Goal: Task Accomplishment & Management: Manage account settings

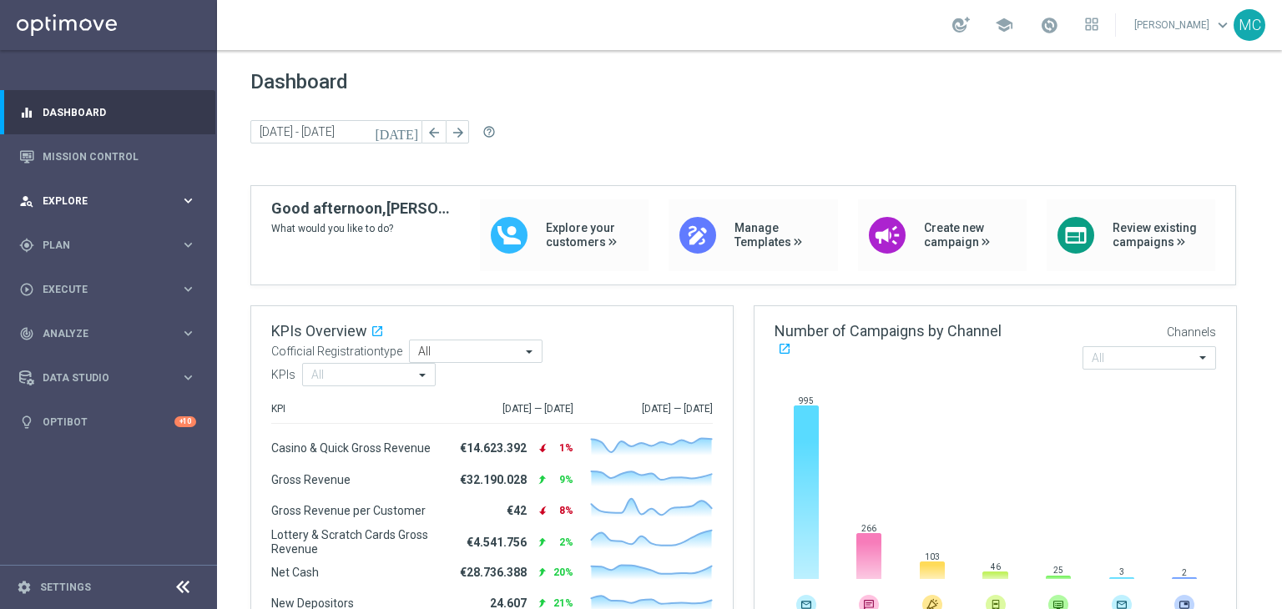
click at [119, 214] on div "person_search Explore keyboard_arrow_right" at bounding box center [107, 201] width 215 height 44
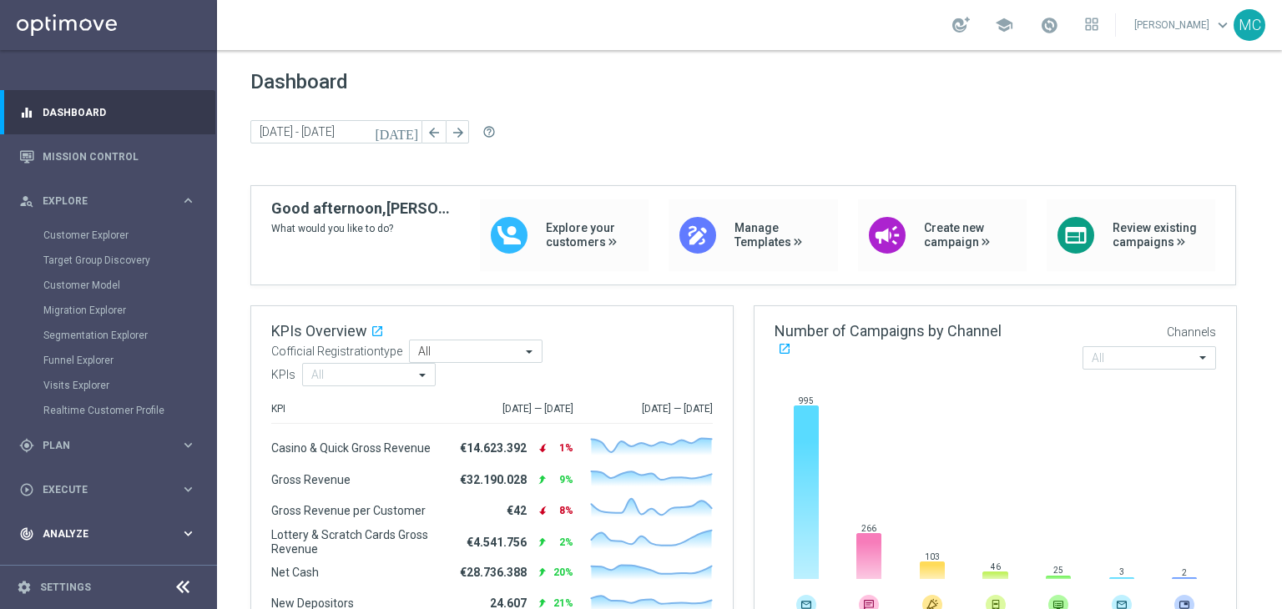
click at [96, 518] on div "track_changes Analyze keyboard_arrow_right" at bounding box center [107, 533] width 215 height 44
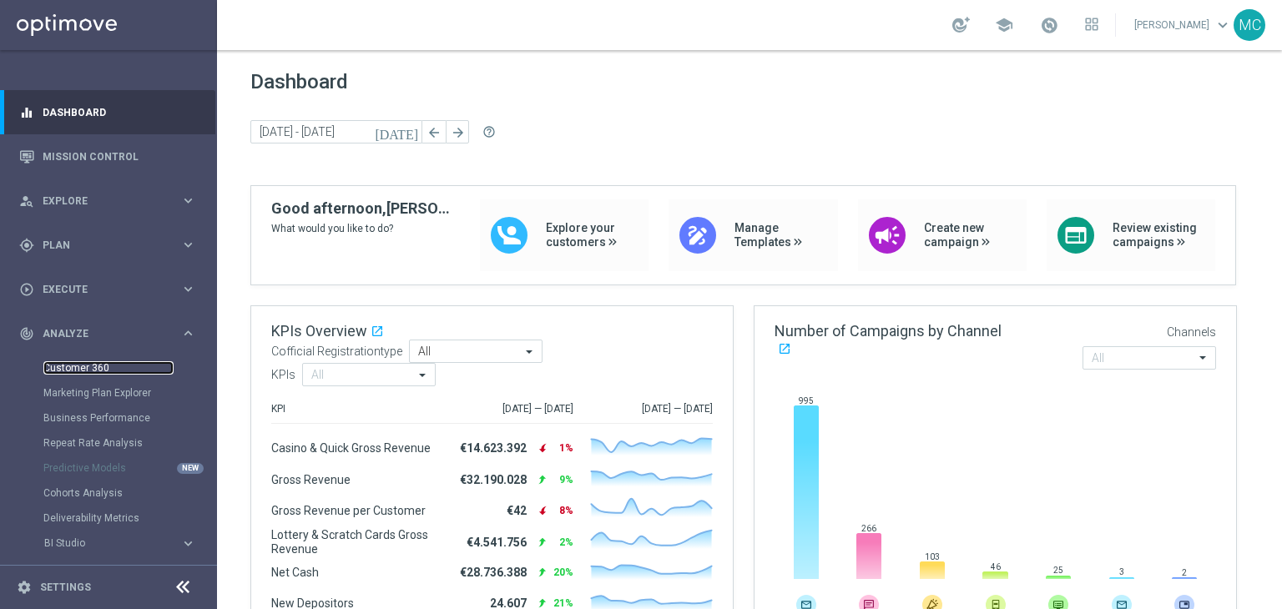
click at [97, 371] on link "Customer 360" at bounding box center [108, 367] width 130 height 13
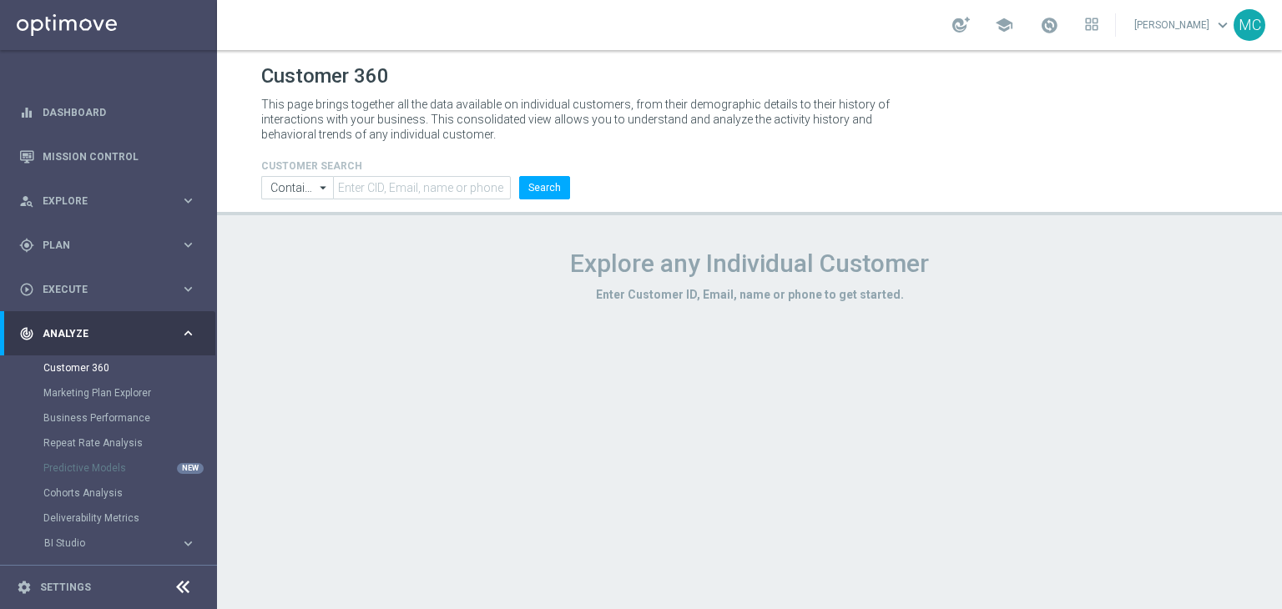
click at [359, 200] on header "Customer 360 This page brings together all the data available on individual cus…" at bounding box center [749, 132] width 1065 height 165
click at [360, 194] on input "text" at bounding box center [422, 187] width 178 height 23
paste input "5929367741698808"
type input "5929367741698808"
click at [447, 191] on input "5929367741698808" at bounding box center [422, 187] width 178 height 23
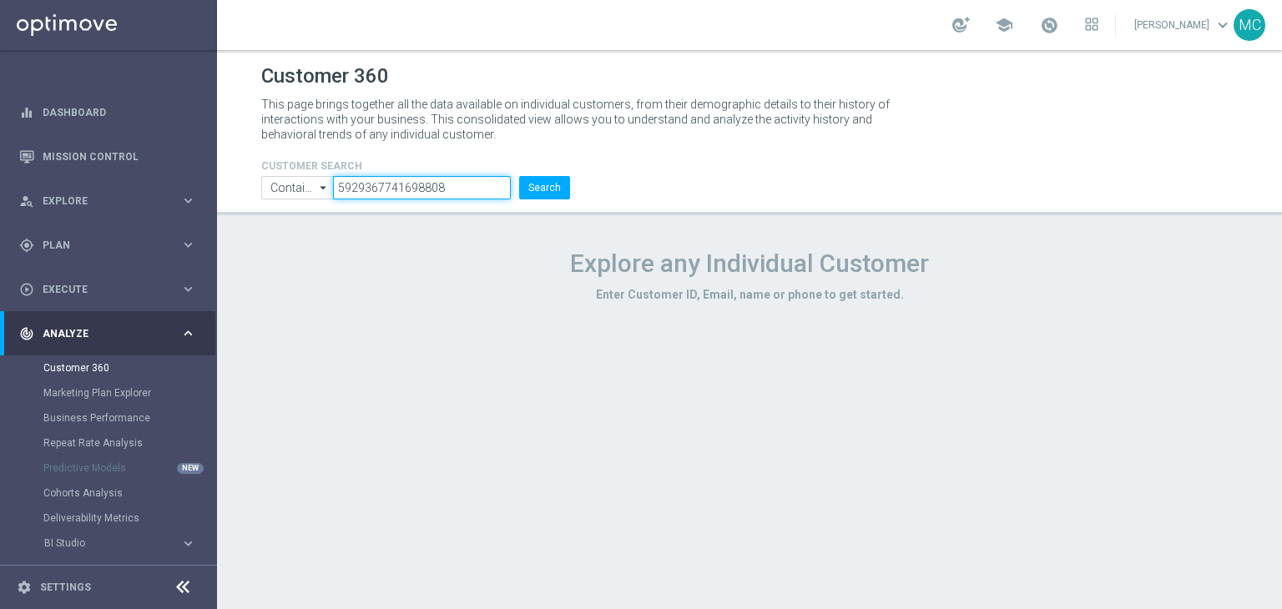
click at [447, 191] on input "5929367741698808" at bounding box center [422, 187] width 178 height 23
type input "1966818"
click at [536, 184] on button "Search" at bounding box center [544, 187] width 51 height 23
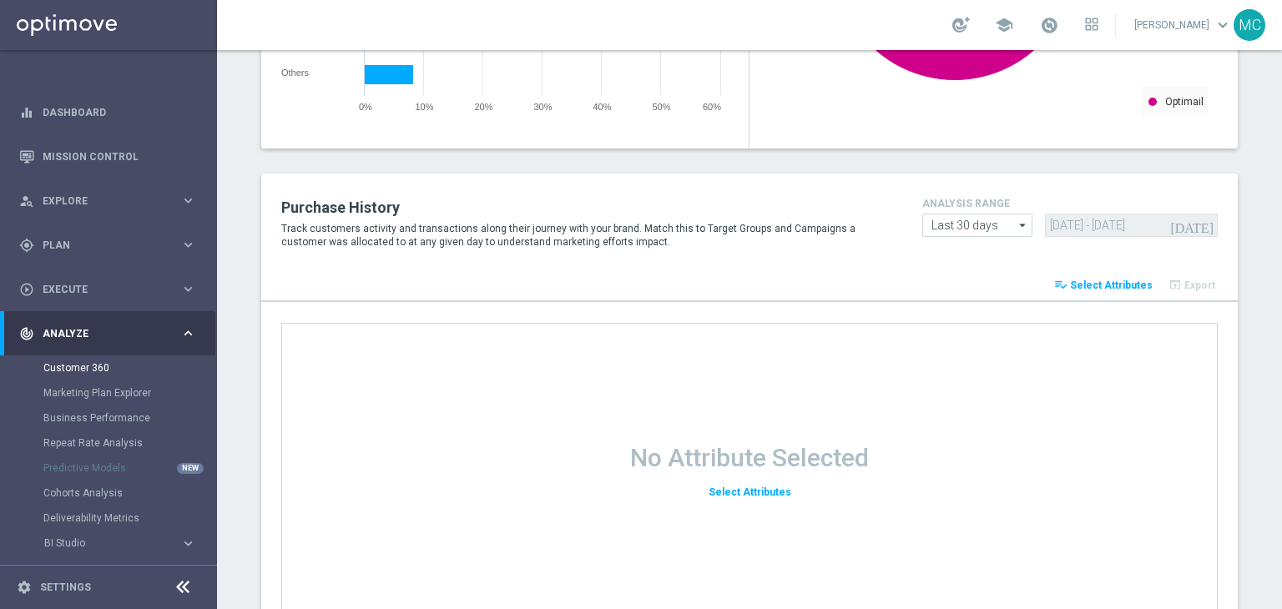
scroll to position [1839, 0]
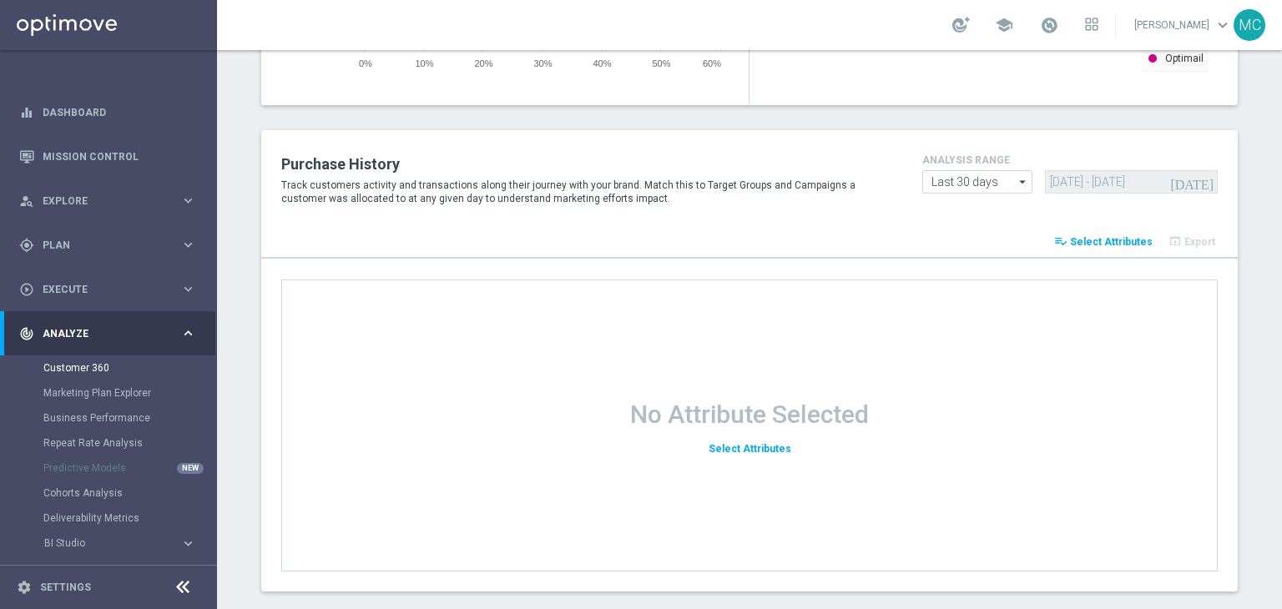
click at [1122, 240] on span "Select Attributes" at bounding box center [1111, 242] width 83 height 12
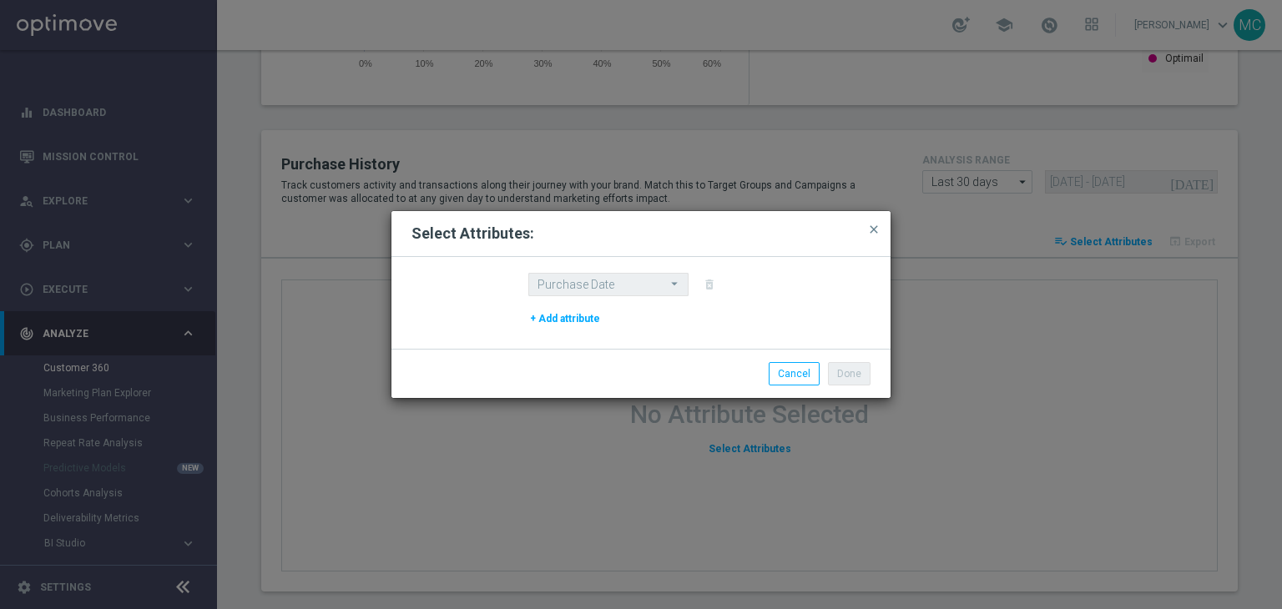
click at [587, 318] on button "+ Add attribute" at bounding box center [564, 319] width 73 height 18
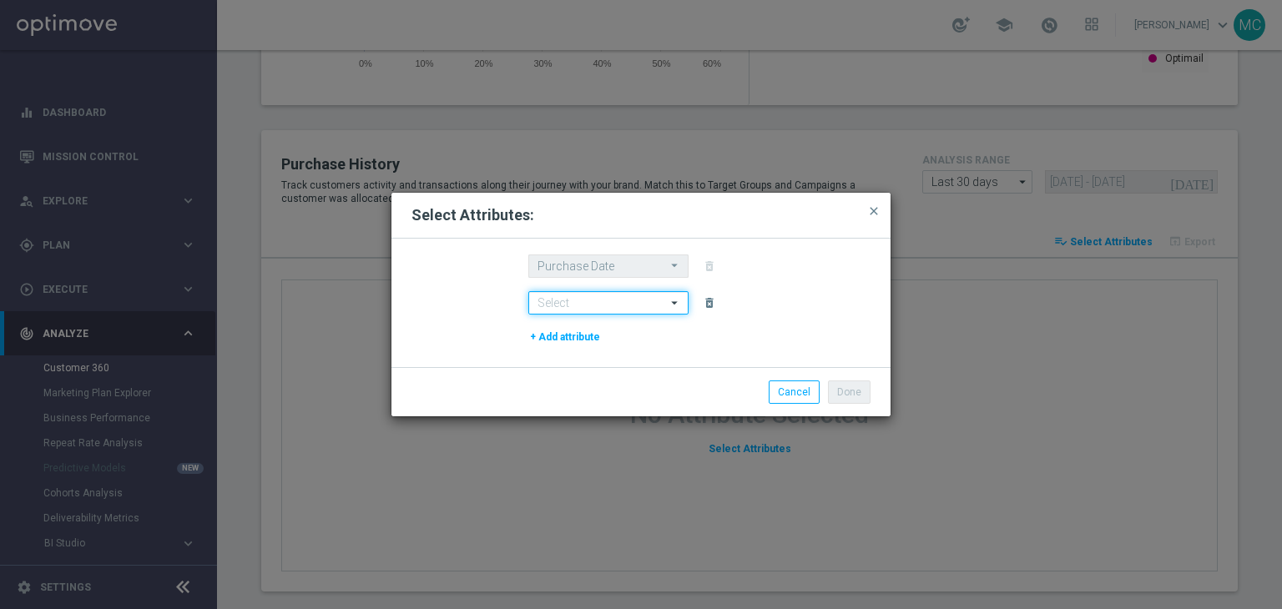
click at [597, 307] on input at bounding box center [608, 302] width 160 height 23
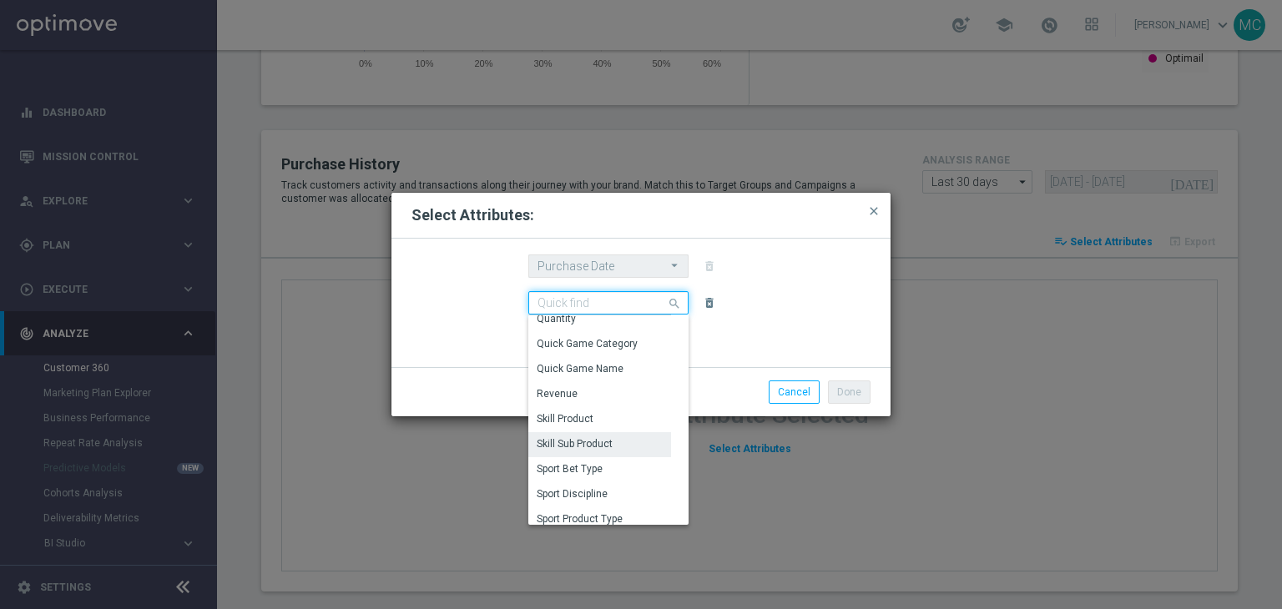
scroll to position [656, 0]
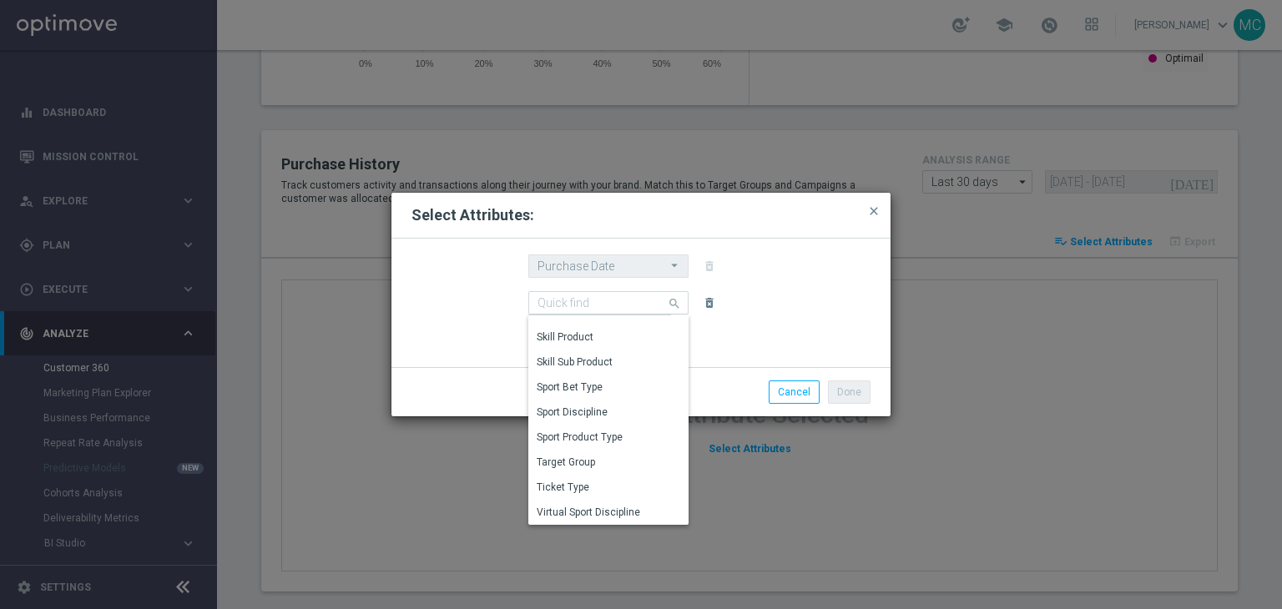
click at [812, 283] on div "Purchase Date Purchase Date arrow_drop_down Drag here to set row groups Drag he…" at bounding box center [640, 303] width 499 height 128
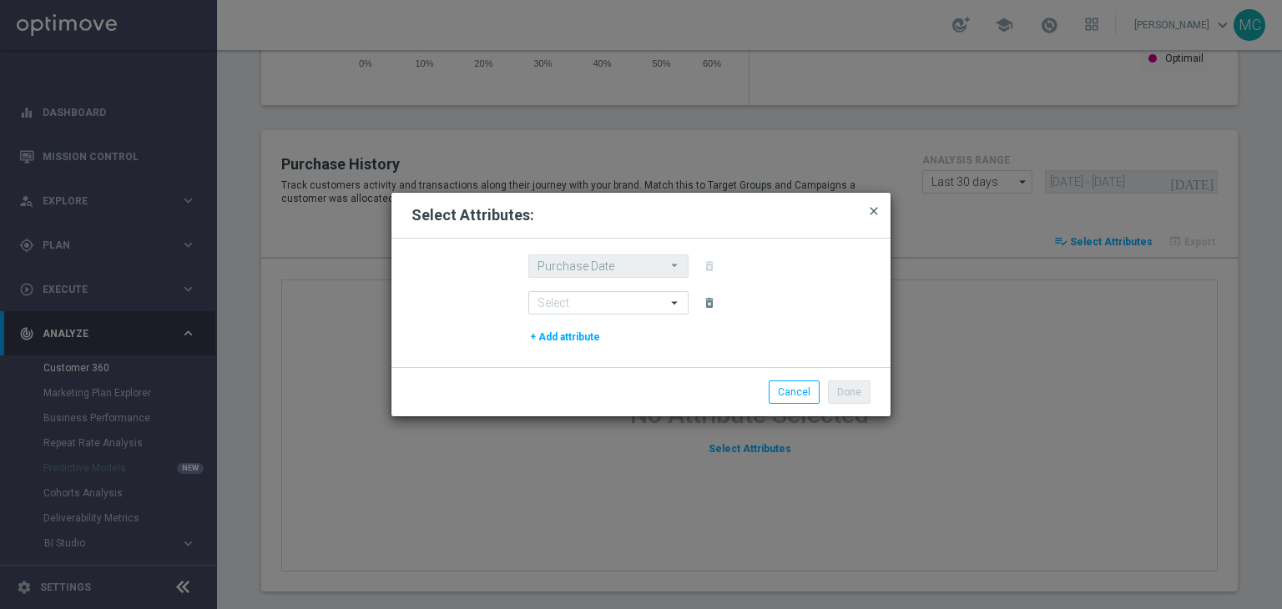
click at [872, 214] on span "close" at bounding box center [873, 210] width 13 height 13
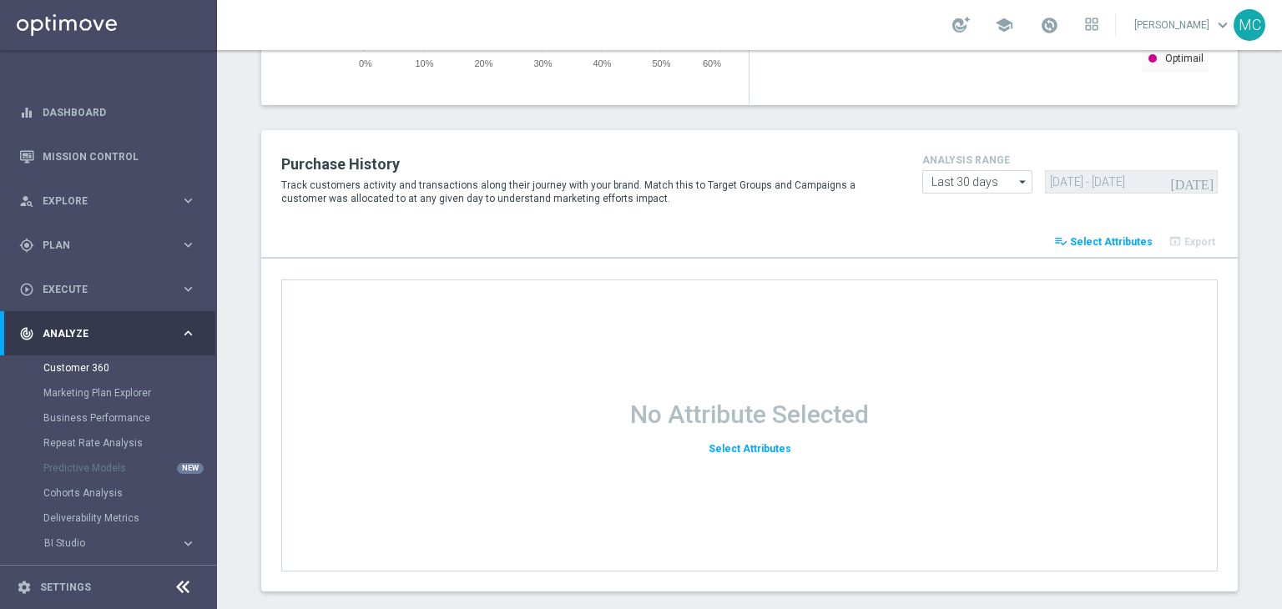
click at [753, 448] on span "Select Attributes" at bounding box center [749, 449] width 83 height 12
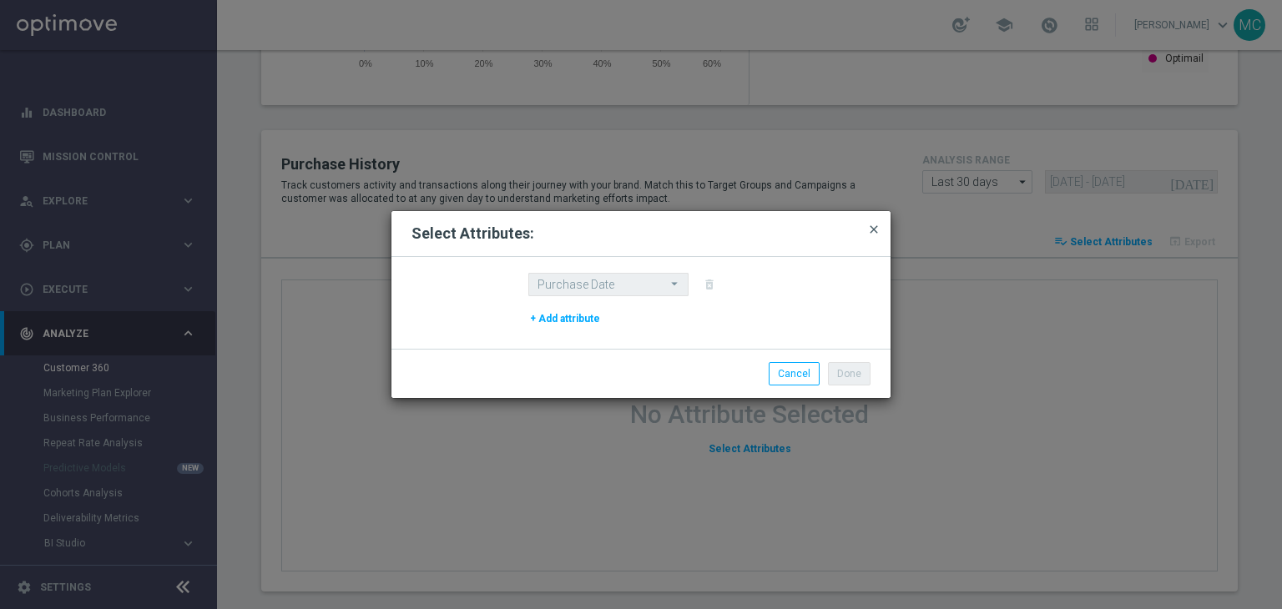
click at [876, 232] on span "close" at bounding box center [873, 229] width 13 height 13
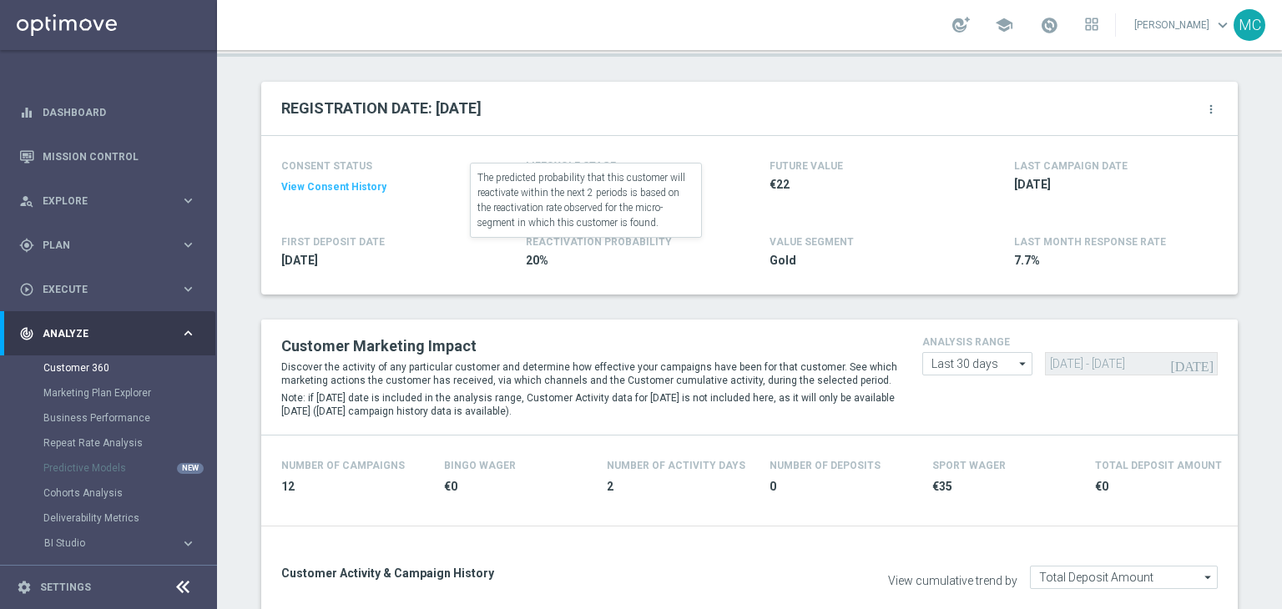
scroll to position [156, 0]
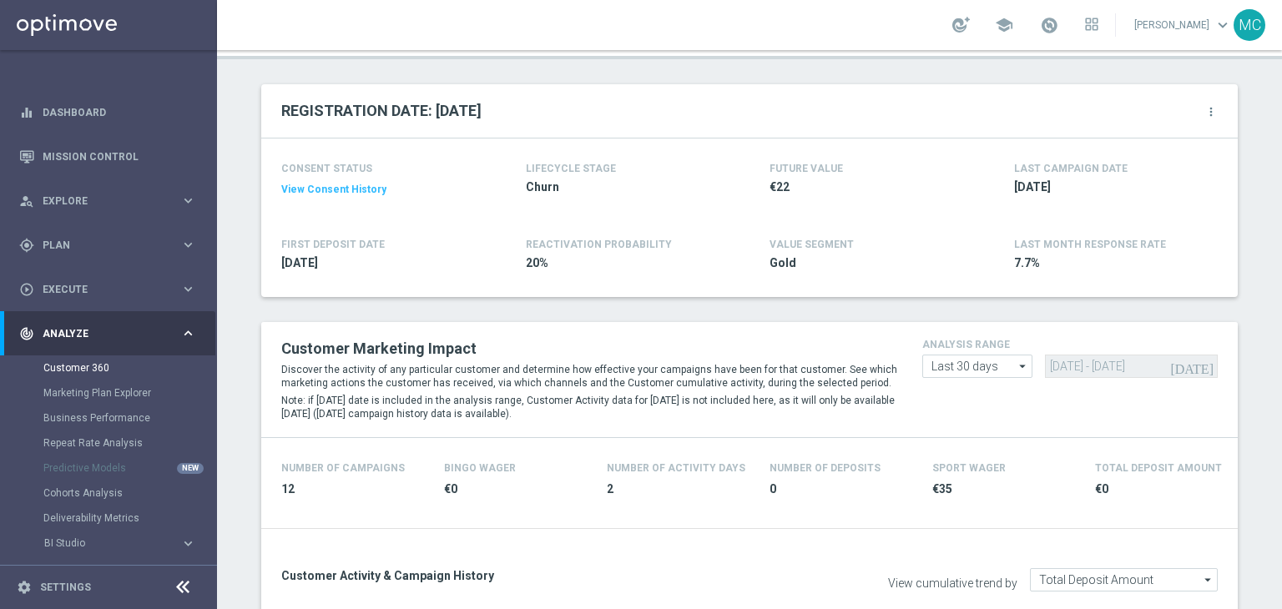
click at [1204, 109] on icon "more_vert" at bounding box center [1210, 111] width 13 height 13
click at [1166, 131] on li "Change Attribute" at bounding box center [1142, 138] width 142 height 25
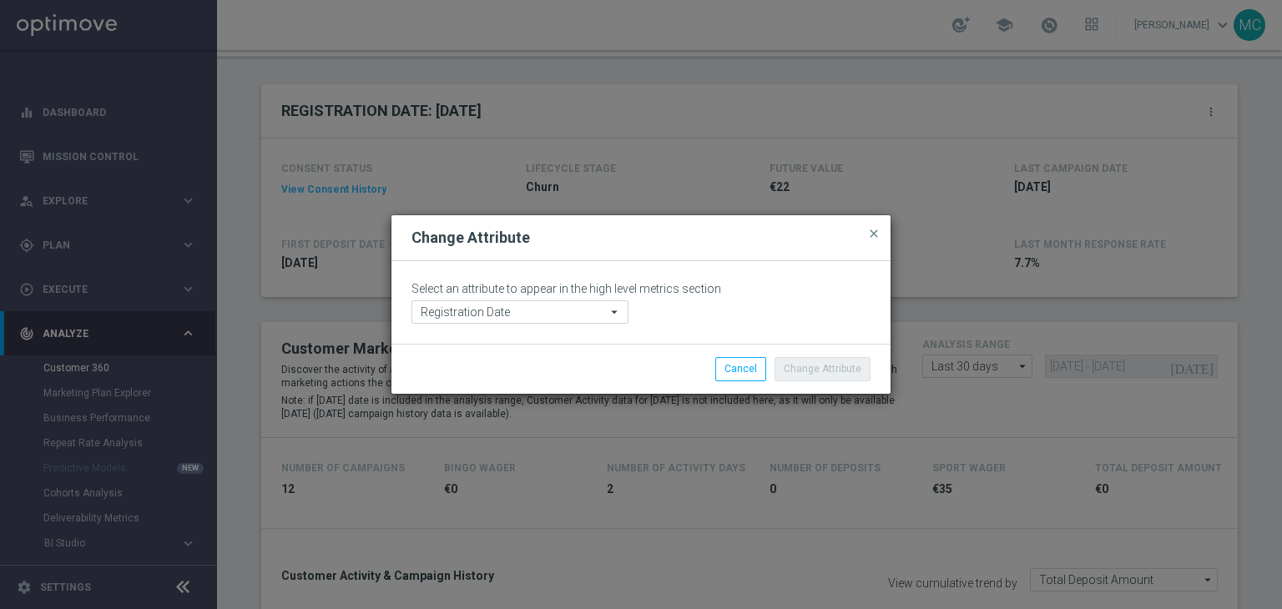
click at [615, 311] on icon "arrow_drop_down" at bounding box center [615, 312] width 17 height 22
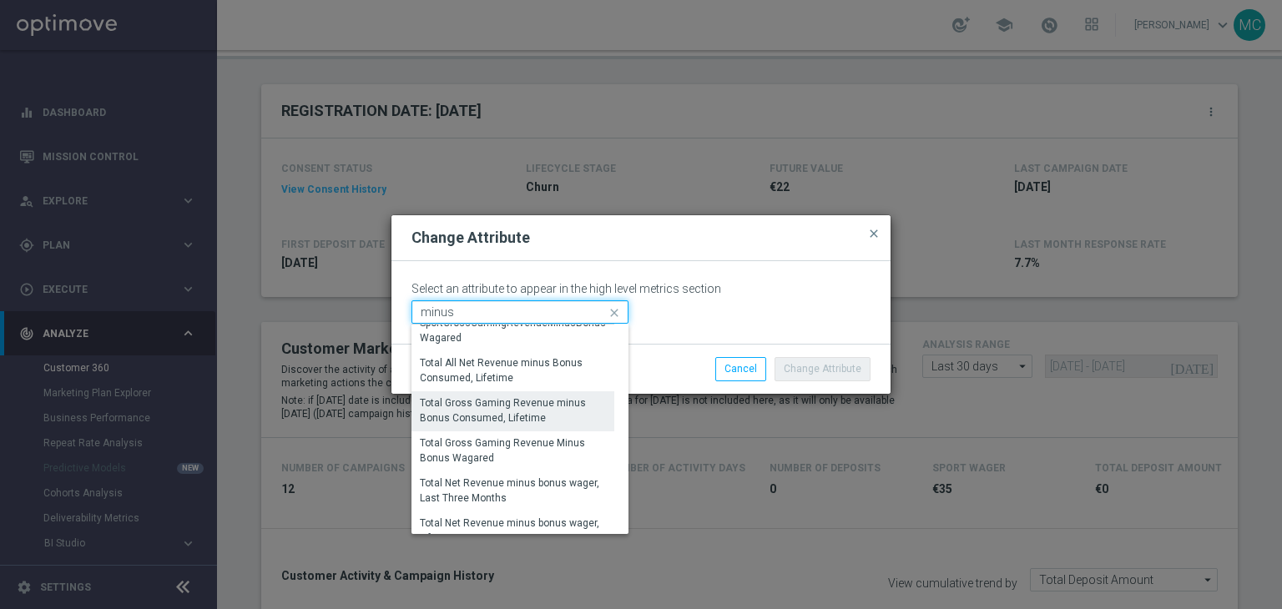
scroll to position [70, 0]
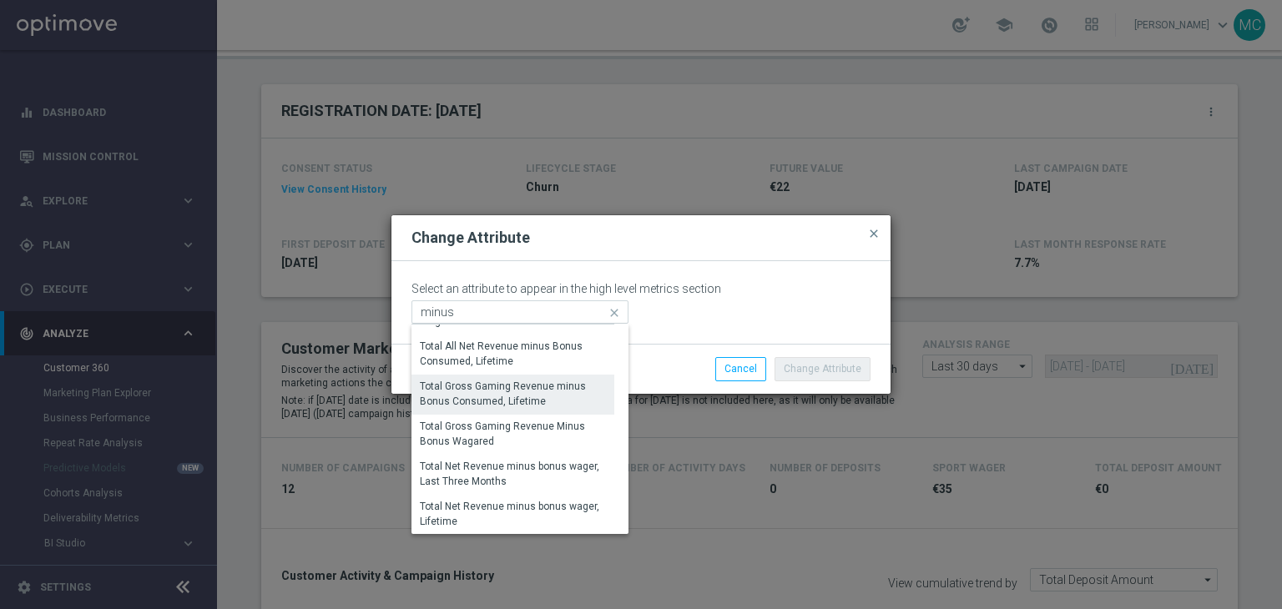
click at [544, 397] on div "Total Gross Gaming Revenue minus Bonus Consumed, Lifetime" at bounding box center [513, 394] width 186 height 30
type input "Total Gross Gaming Revenue minus Bonus Consumed, Lifetime"
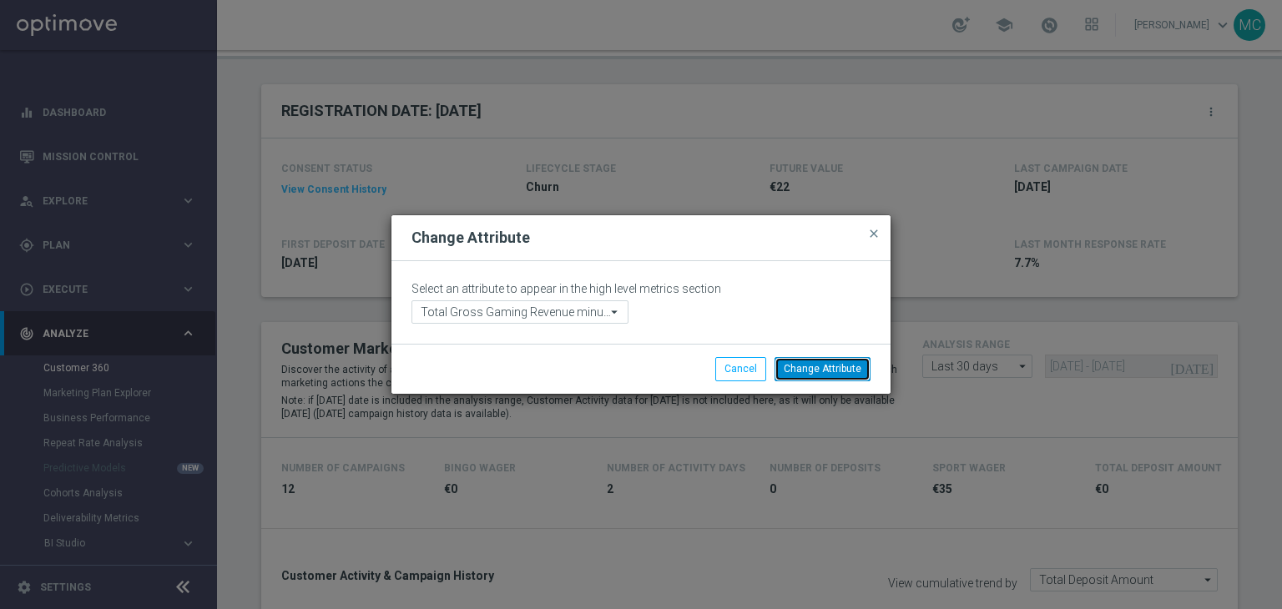
click at [795, 361] on button "Change Attribute" at bounding box center [822, 368] width 96 height 23
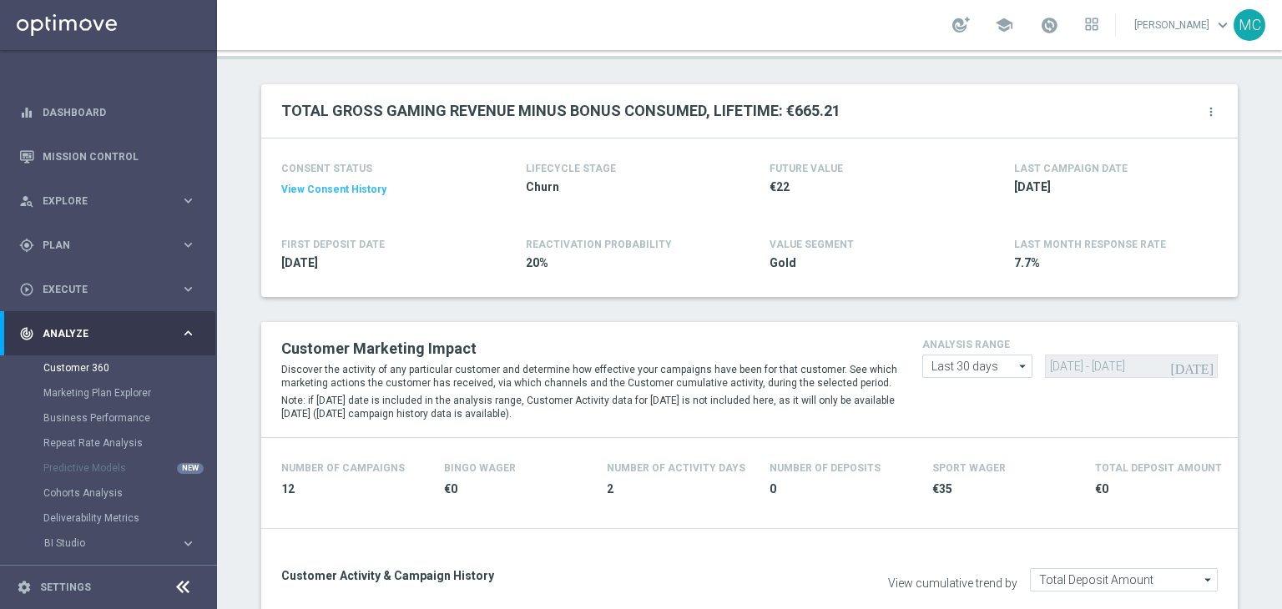
click at [537, 113] on h2 "TOTAL GROSS GAMING REVENUE MINUS BONUS CONSUMED, LIFETIME: €665.21" at bounding box center [560, 111] width 559 height 20
click at [791, 111] on h2 "TOTAL GROSS GAMING REVENUE MINUS BONUS CONSUMED, LIFETIME: €665.21" at bounding box center [560, 111] width 559 height 20
click at [794, 114] on h2 "TOTAL GROSS GAMING REVENUE MINUS BONUS CONSUMED, LIFETIME: €665.21" at bounding box center [560, 111] width 559 height 20
click at [791, 112] on h2 "TOTAL GROSS GAMING REVENUE MINUS BONUS CONSUMED, LIFETIME: €665.21" at bounding box center [560, 111] width 559 height 20
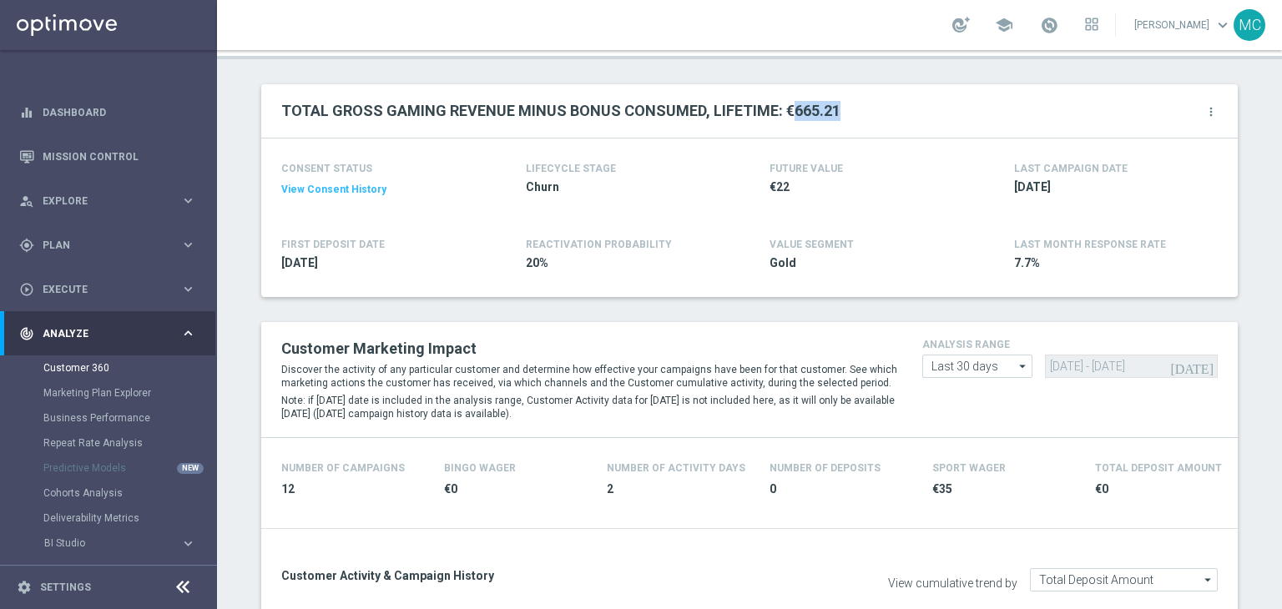
click at [791, 112] on h2 "TOTAL GROSS GAMING REVENUE MINUS BONUS CONSUMED, LIFETIME: €665.21" at bounding box center [560, 111] width 559 height 20
click at [792, 112] on h2 "TOTAL GROSS GAMING REVENUE MINUS BONUS CONSUMED, LIFETIME: €665.21" at bounding box center [560, 111] width 559 height 20
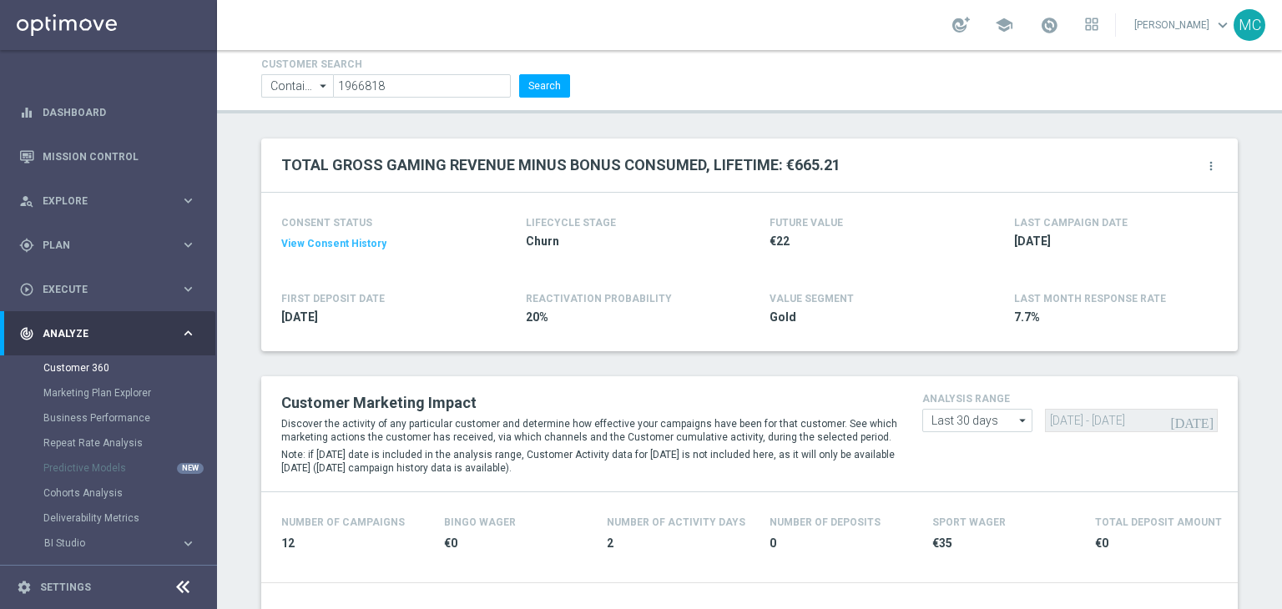
click at [791, 165] on h2 "TOTAL GROSS GAMING REVENUE MINUS BONUS CONSUMED, LIFETIME: €665.21" at bounding box center [560, 165] width 559 height 20
click at [801, 168] on h2 "TOTAL GROSS GAMING REVENUE MINUS BONUS CONSUMED, LIFETIME: €665.21" at bounding box center [560, 165] width 559 height 20
drag, startPoint x: 838, startPoint y: 164, endPoint x: 774, endPoint y: 164, distance: 63.4
click at [774, 164] on div "TOTAL GROSS GAMING REVENUE MINUS BONUS CONSUMED, LIFETIME: €665.21 more_vert" at bounding box center [749, 165] width 936 height 28
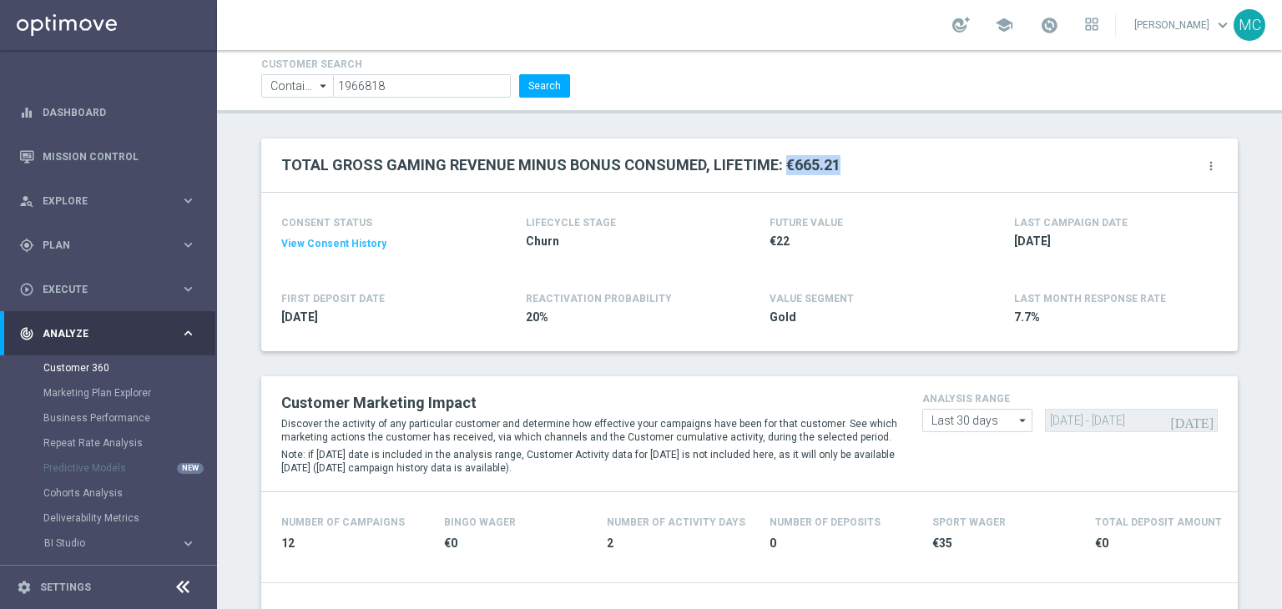
click at [789, 166] on h2 "TOTAL GROSS GAMING REVENUE MINUS BONUS CONSUMED, LIFETIME: €665.21" at bounding box center [560, 165] width 559 height 20
click at [1207, 169] on icon "more_vert" at bounding box center [1210, 165] width 13 height 13
click at [1161, 188] on li "Change Attribute" at bounding box center [1142, 192] width 142 height 25
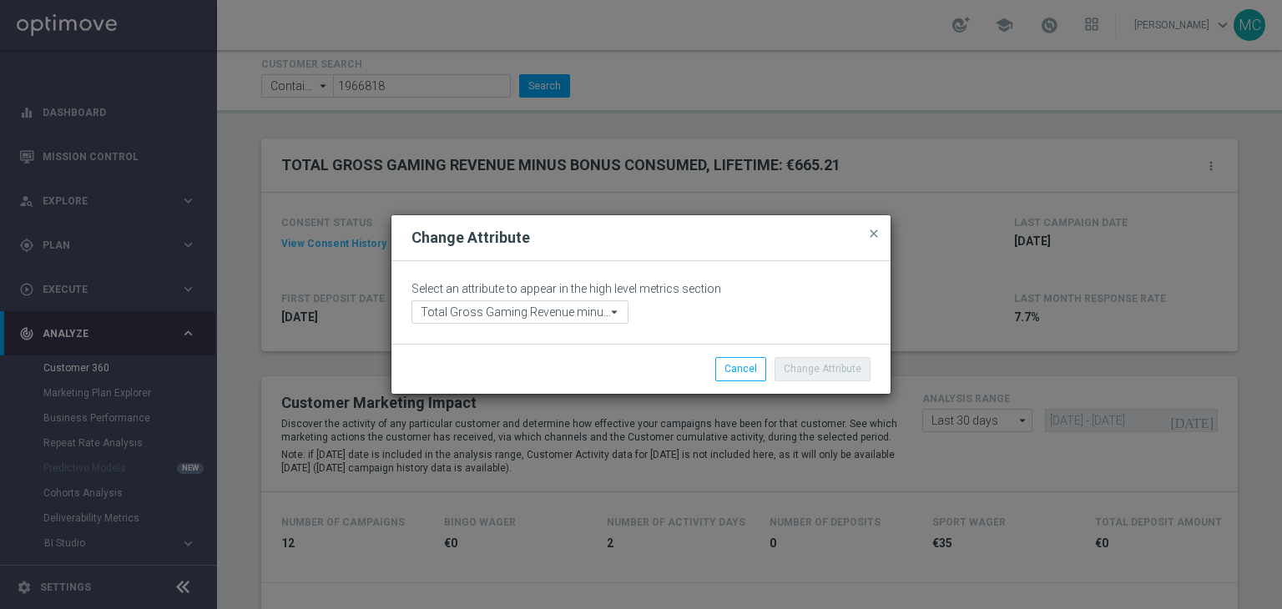
click at [618, 305] on icon "arrow_drop_down" at bounding box center [615, 312] width 17 height 22
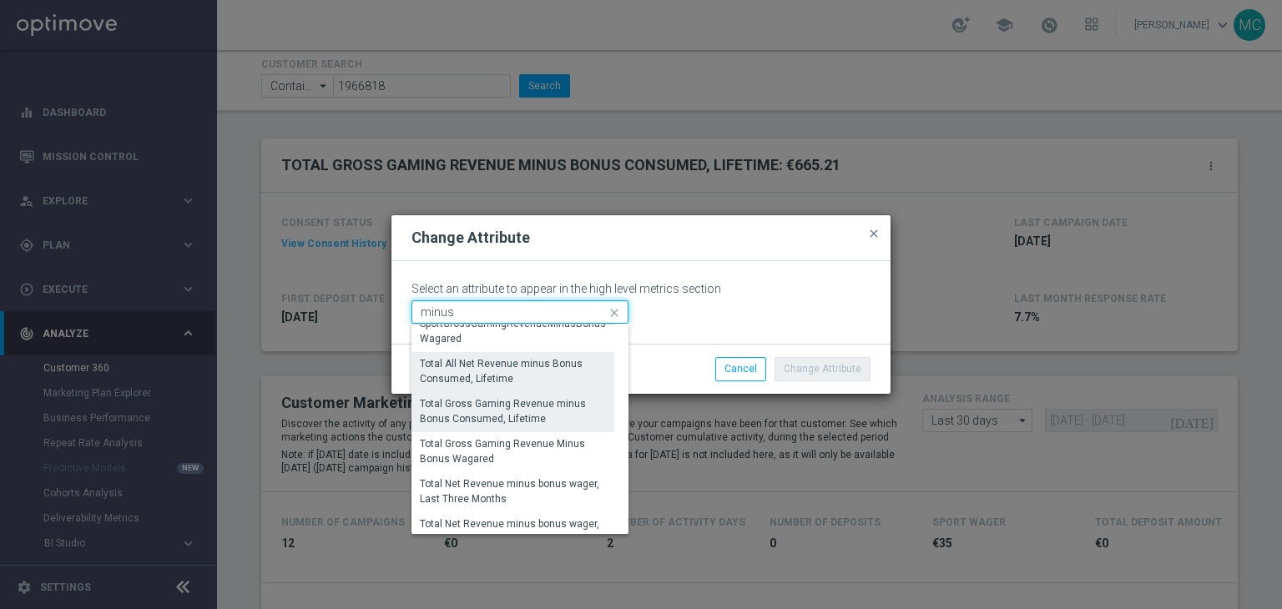
scroll to position [53, 0]
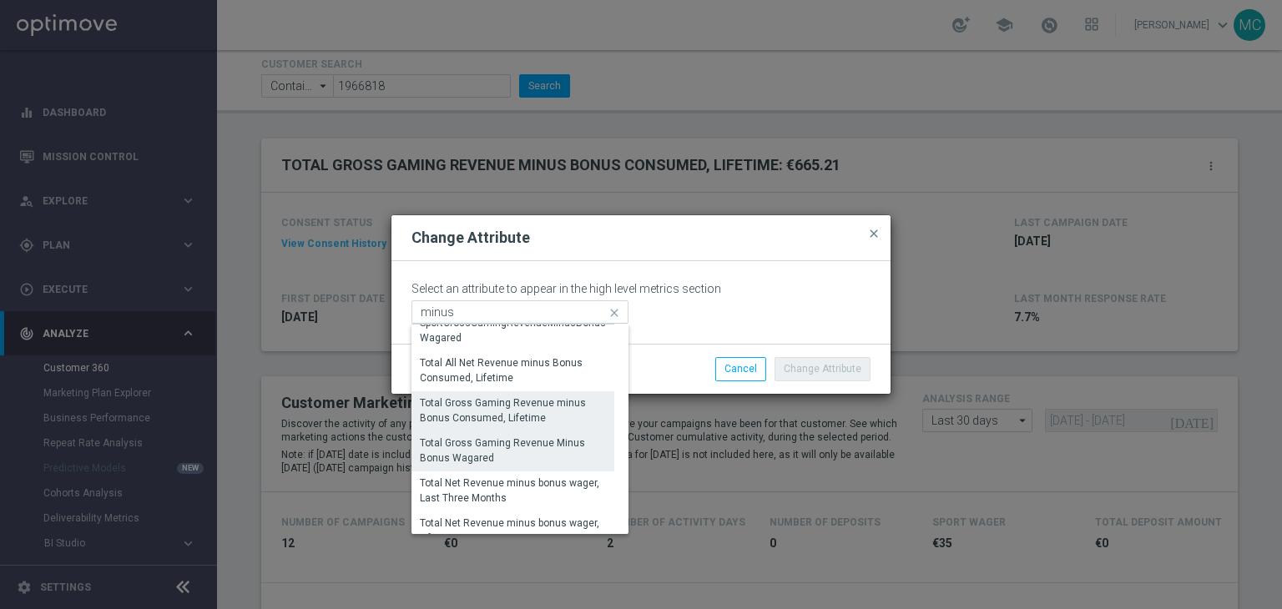
click at [537, 450] on div "Total Gross Gaming Revenue Minus Bonus Wagared" at bounding box center [513, 451] width 186 height 30
type input "Total Gross Gaming Revenue Minus Bonus Wagared"
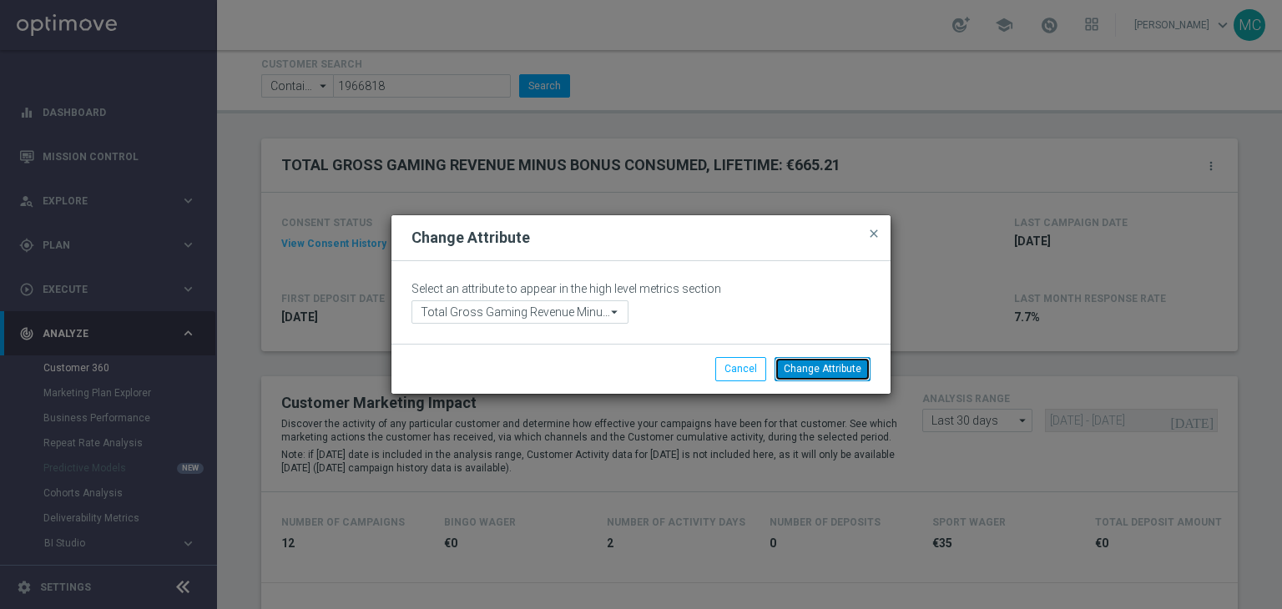
click at [808, 371] on button "Change Attribute" at bounding box center [822, 368] width 96 height 23
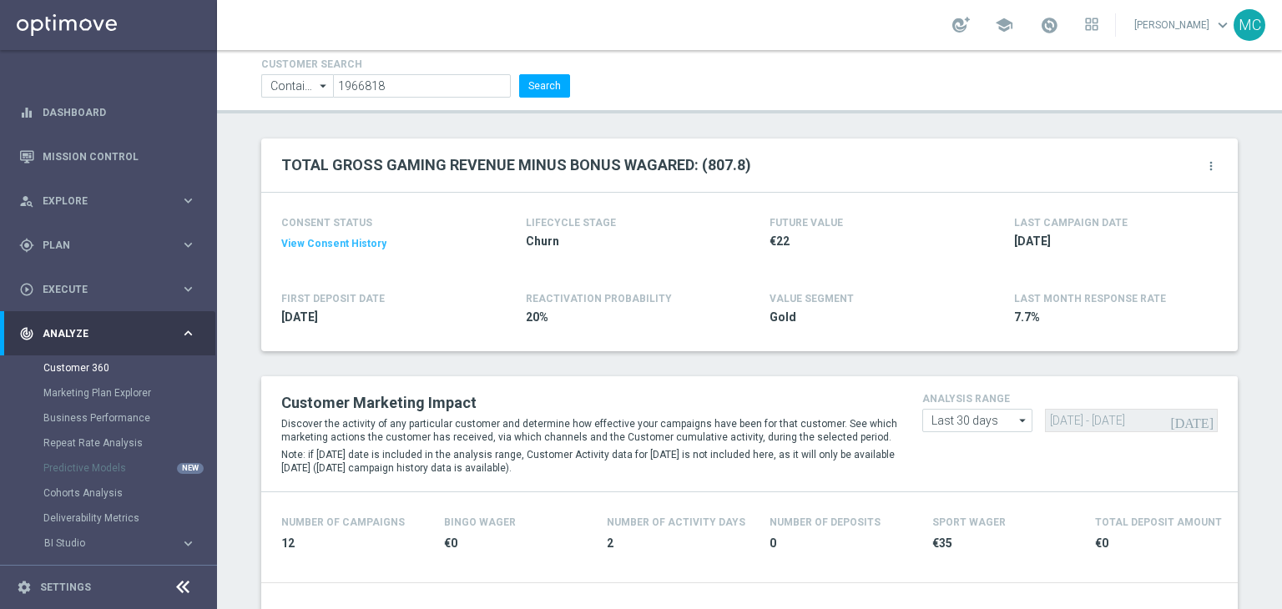
click at [577, 161] on h2 "TOTAL GROSS GAMING REVENUE MINUS BONUS WAGARED: (807.8)" at bounding box center [516, 165] width 470 height 20
drag, startPoint x: 698, startPoint y: 160, endPoint x: 745, endPoint y: 169, distance: 48.3
click at [745, 169] on div "TOTAL GROSS GAMING REVENUE MINUS BONUS WAGARED: (807.8) more_vert" at bounding box center [749, 165] width 936 height 28
drag, startPoint x: 701, startPoint y: 159, endPoint x: 731, endPoint y: 163, distance: 30.3
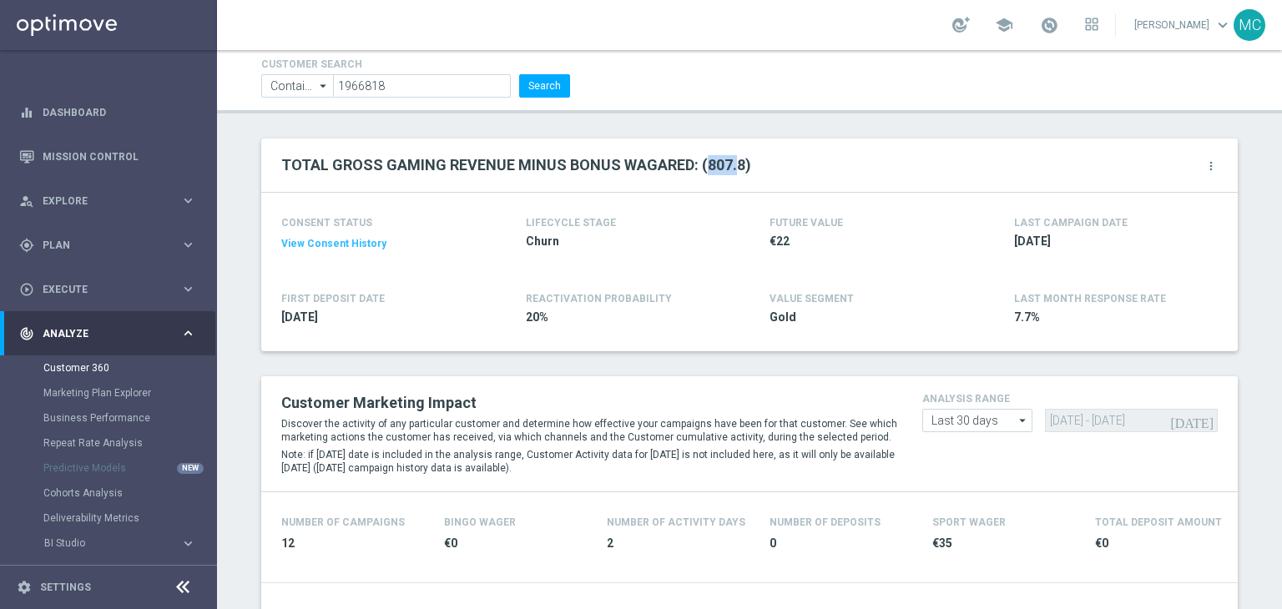
click at [731, 163] on h2 "TOTAL GROSS GAMING REVENUE MINUS BONUS WAGARED: (807.8)" at bounding box center [516, 165] width 470 height 20
click at [1204, 169] on icon "more_vert" at bounding box center [1210, 165] width 13 height 13
click at [1099, 189] on span "Change Attribute" at bounding box center [1122, 194] width 78 height 12
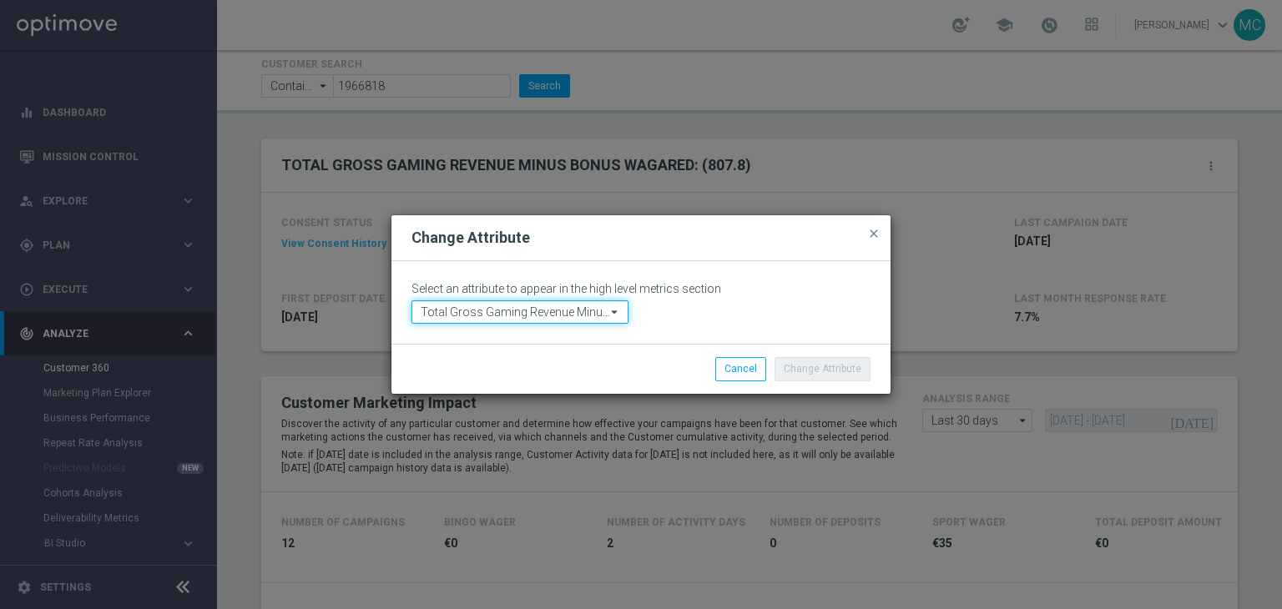
click at [600, 304] on input "Total Gross Gaming Revenue Minus Bonus Wagared" at bounding box center [519, 311] width 217 height 23
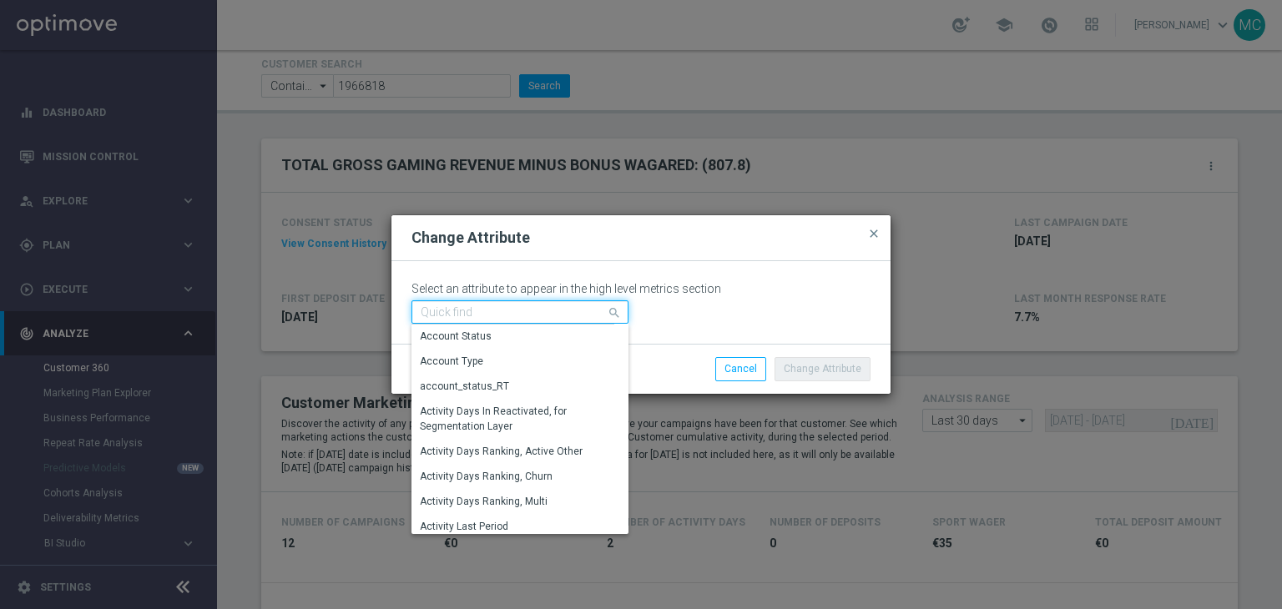
click at [521, 303] on input at bounding box center [519, 311] width 217 height 23
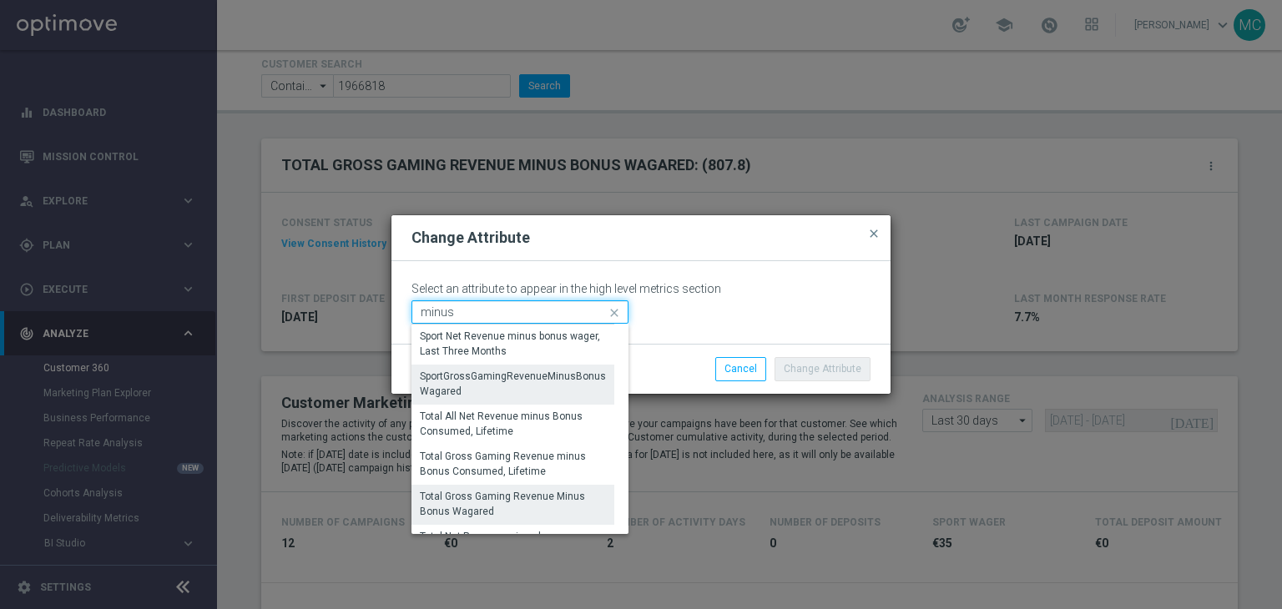
scroll to position [70, 0]
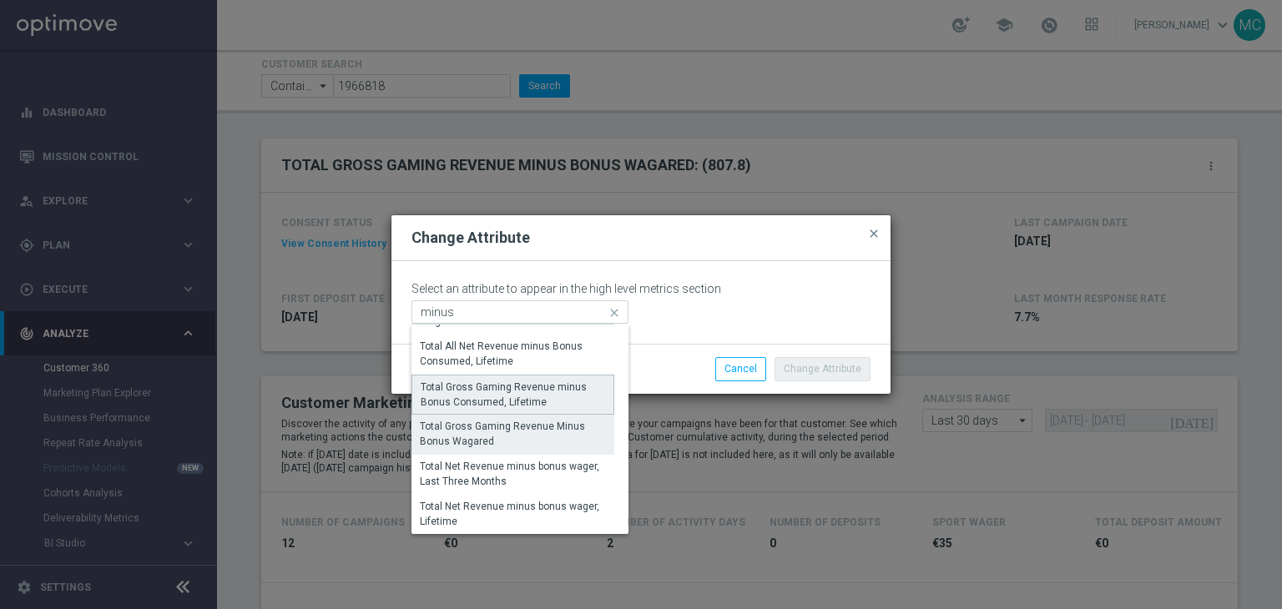
click at [478, 396] on div "Total Gross Gaming Revenue minus Bonus Consumed, Lifetime" at bounding box center [513, 395] width 184 height 30
type input "Total Gross Gaming Revenue minus Bonus Consumed, Lifetime"
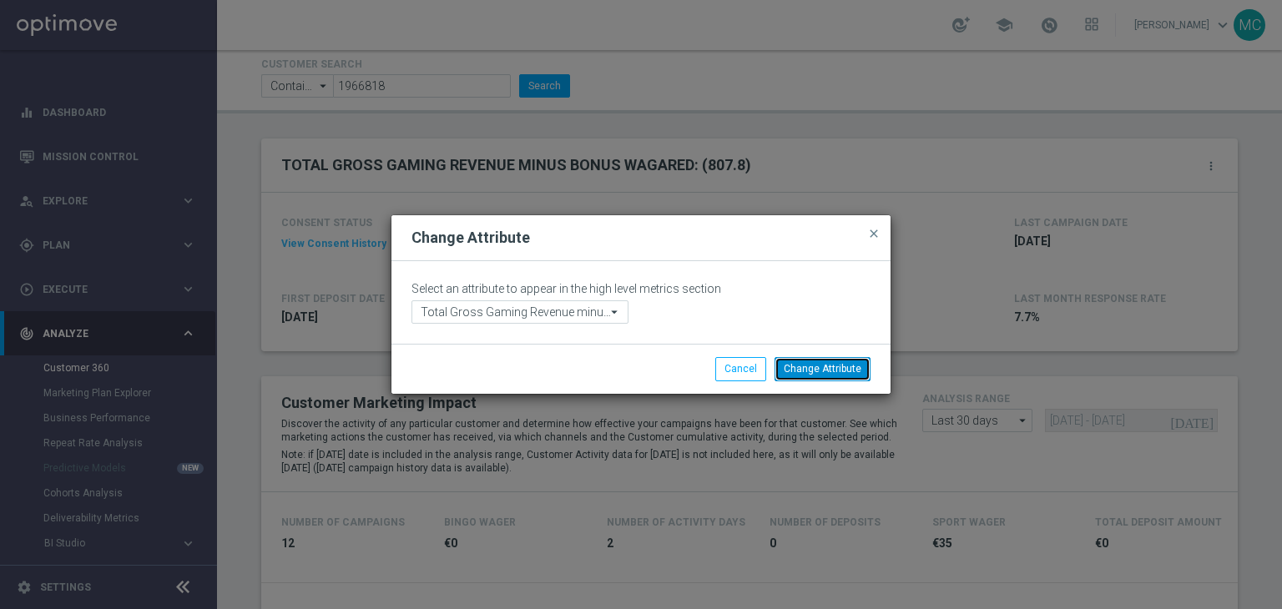
click at [809, 374] on button "Change Attribute" at bounding box center [822, 368] width 96 height 23
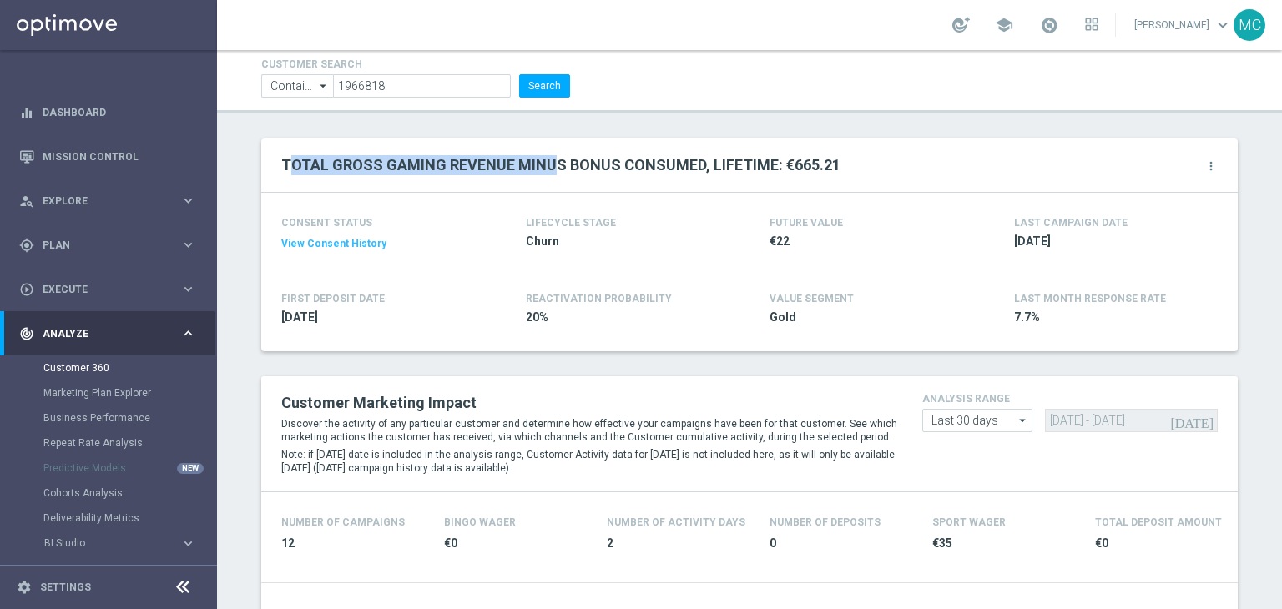
drag, startPoint x: 281, startPoint y: 162, endPoint x: 545, endPoint y: 184, distance: 264.6
click at [545, 184] on div "TOTAL GROSS GAMING REVENUE MINUS BONUS CONSUMED, LIFETIME: €665.21 more_vert" at bounding box center [749, 166] width 976 height 54
drag, startPoint x: 276, startPoint y: 164, endPoint x: 692, endPoint y: 171, distance: 415.6
click at [692, 171] on h2 "TOTAL GROSS GAMING REVENUE MINUS BONUS CONSUMED, LIFETIME: €665.21" at bounding box center [560, 165] width 559 height 20
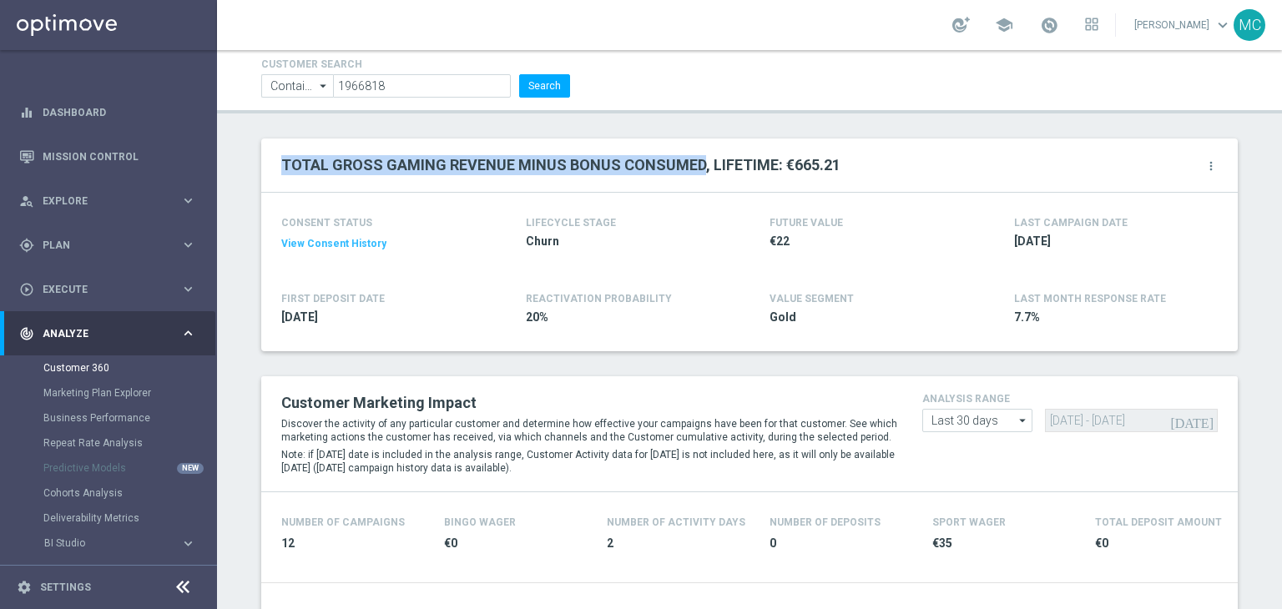
copy h2 "TOTAL GROSS GAMING REVENUE MINUS BONUS CONSUMED"
click at [1204, 169] on icon "more_vert" at bounding box center [1210, 165] width 13 height 13
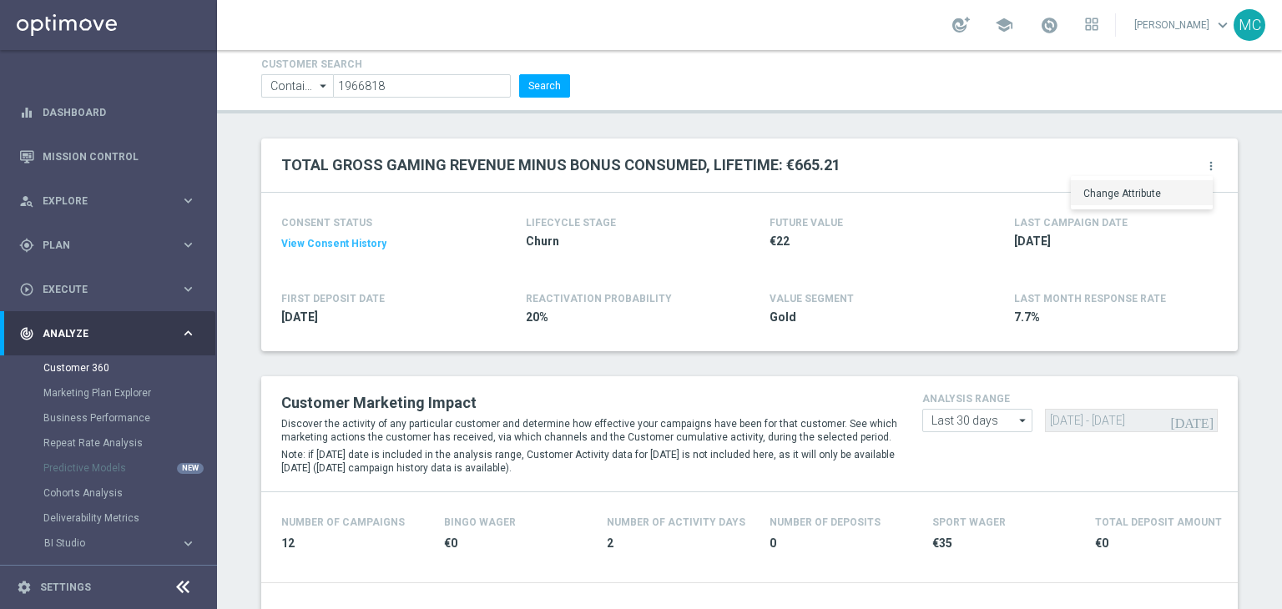
click at [1118, 204] on li "Change Attribute" at bounding box center [1142, 192] width 142 height 25
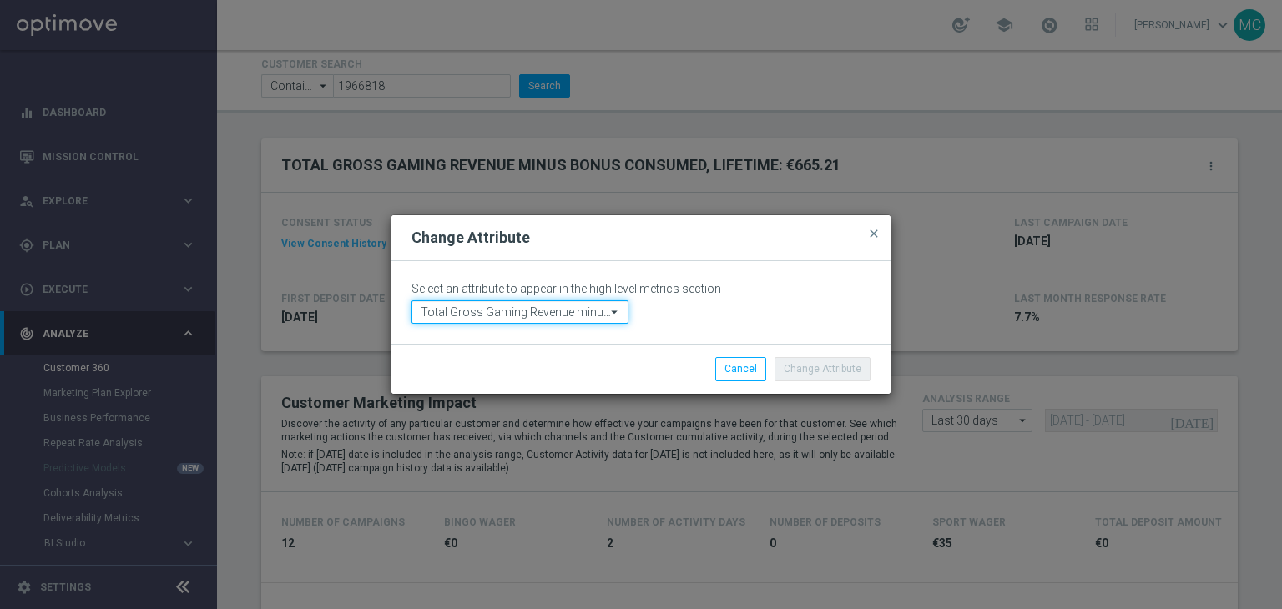
click at [600, 314] on input "Total Gross Gaming Revenue minus Bonus Consumed, Lifetime" at bounding box center [519, 311] width 217 height 23
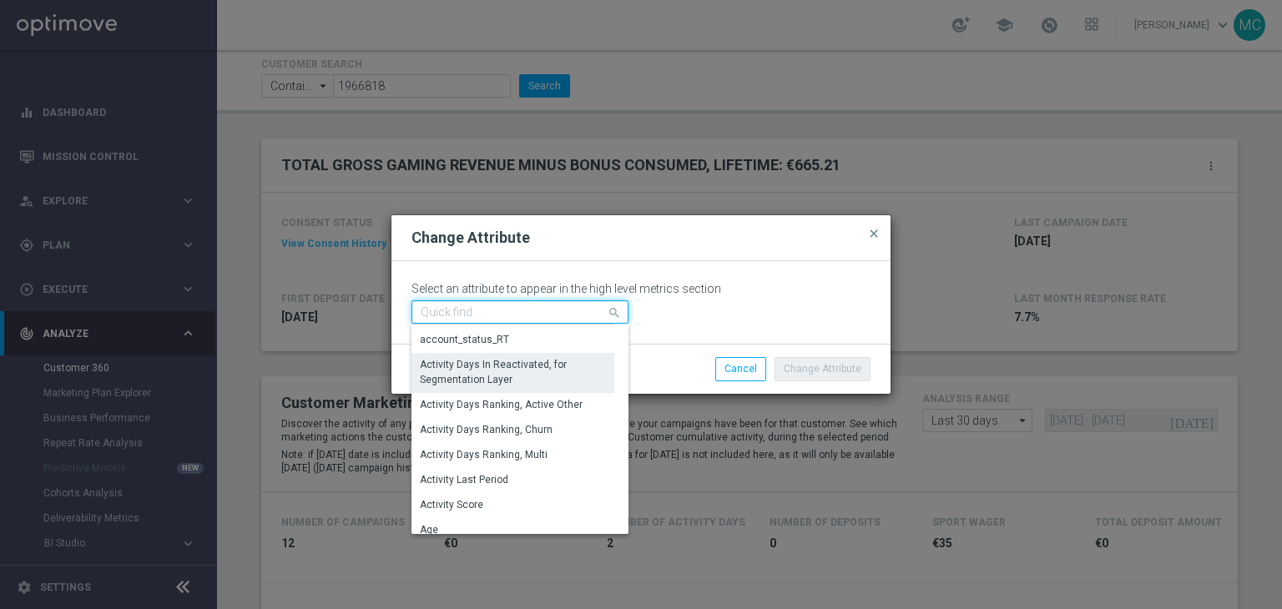
scroll to position [50, 0]
click at [537, 313] on input at bounding box center [519, 311] width 217 height 23
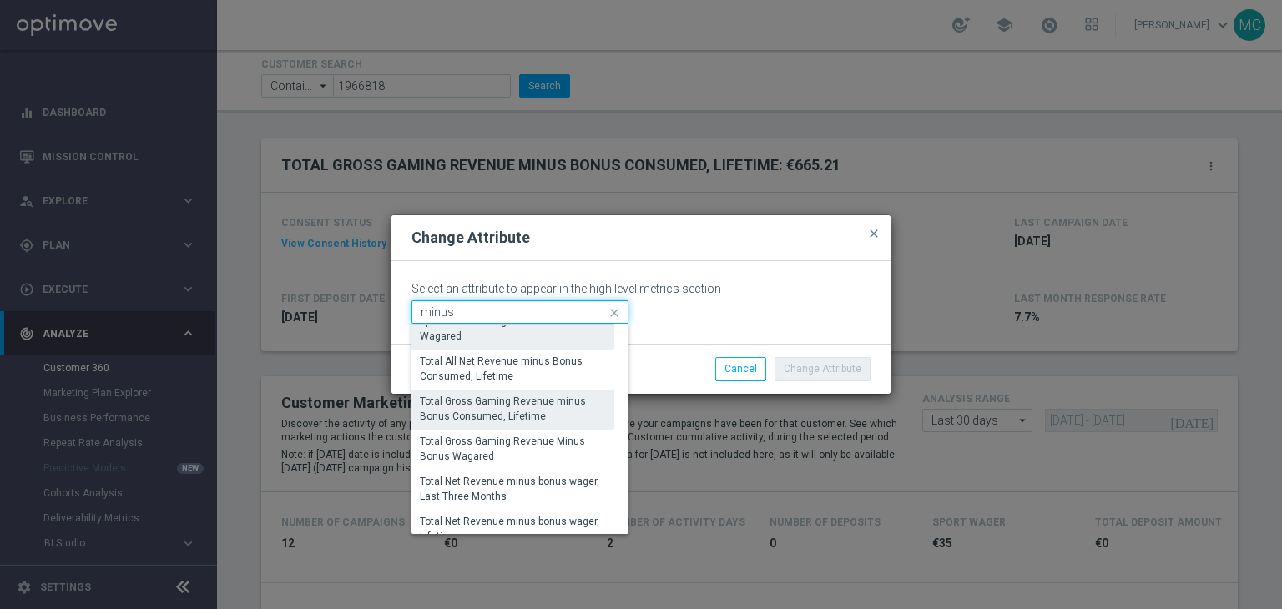
scroll to position [67, 0]
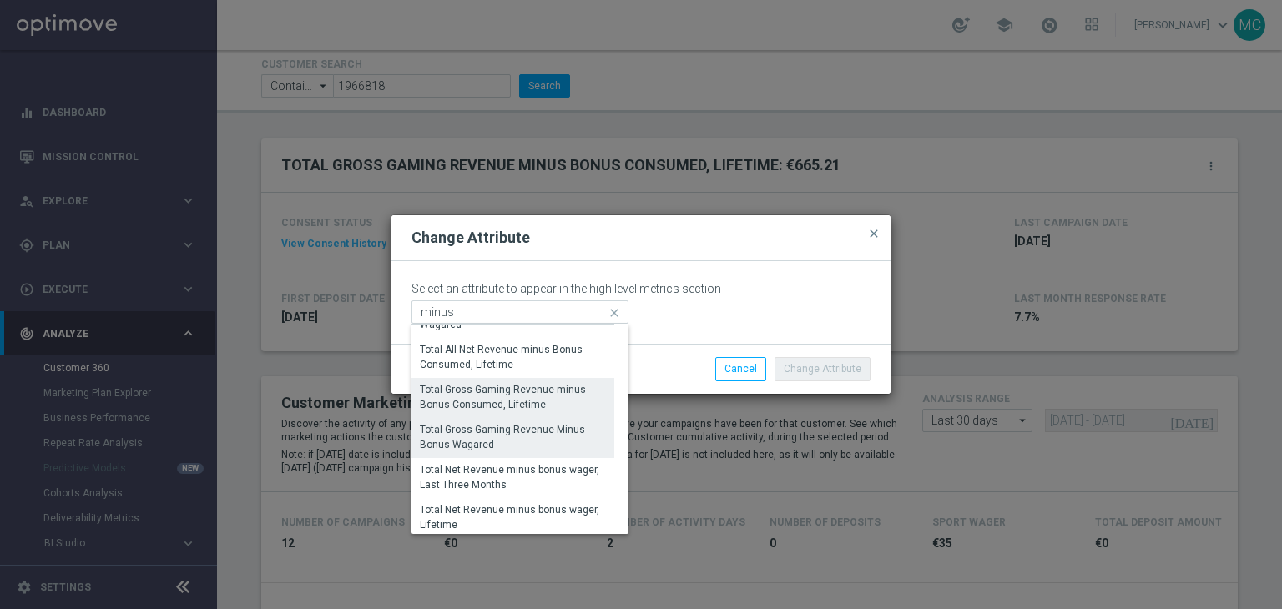
click at [524, 436] on div "Total Gross Gaming Revenue Minus Bonus Wagared" at bounding box center [513, 437] width 186 height 30
type input "Total Gross Gaming Revenue Minus Bonus Wagared"
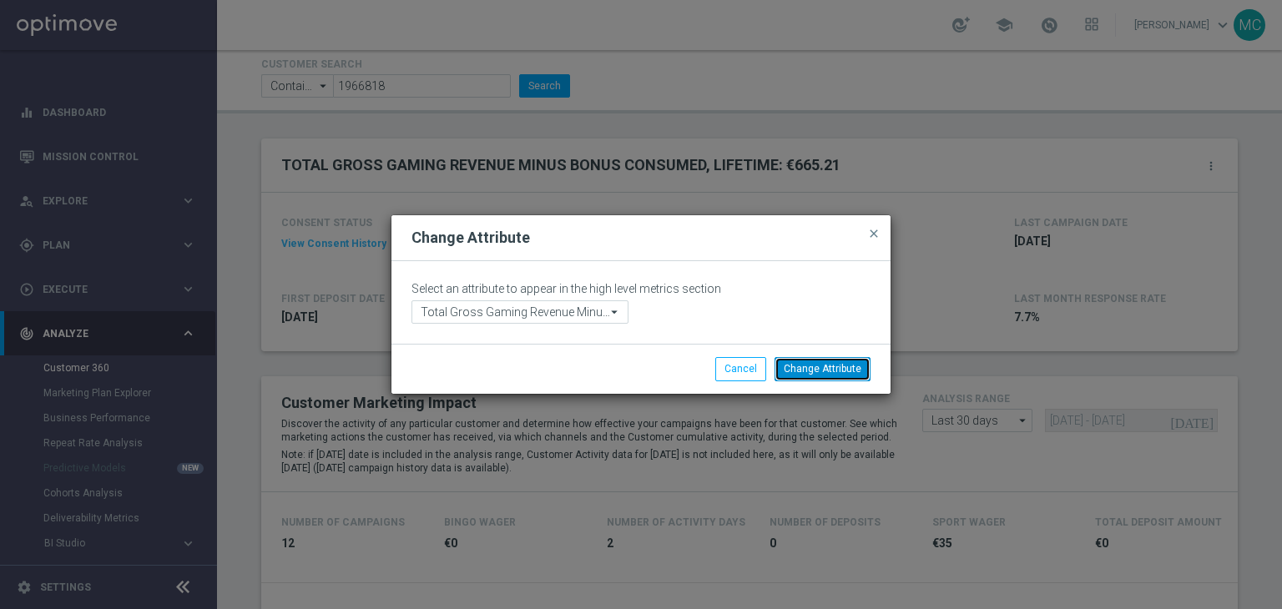
click at [789, 361] on button "Change Attribute" at bounding box center [822, 368] width 96 height 23
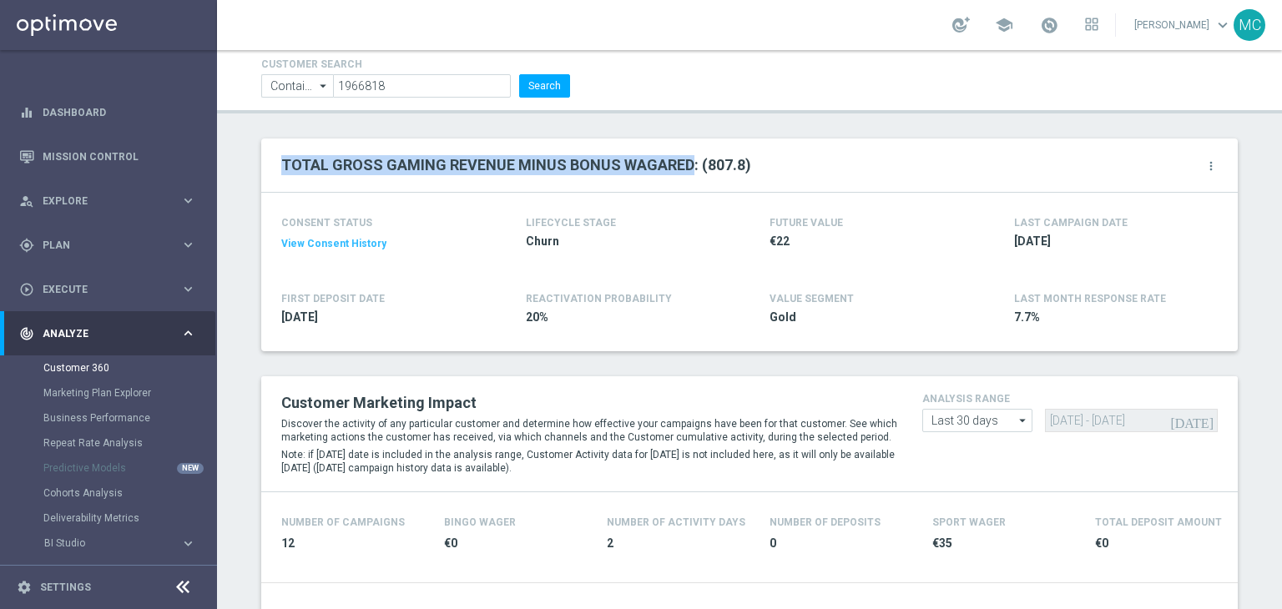
drag, startPoint x: 275, startPoint y: 165, endPoint x: 680, endPoint y: 159, distance: 404.7
click at [680, 159] on h2 "TOTAL GROSS GAMING REVENUE MINUS BONUS WAGARED: (807.8)" at bounding box center [516, 165] width 470 height 20
copy h2 "TOTAL GROSS GAMING REVENUE MINUS BONUS WAGARED"
click at [429, 88] on input "1966818" at bounding box center [422, 85] width 178 height 23
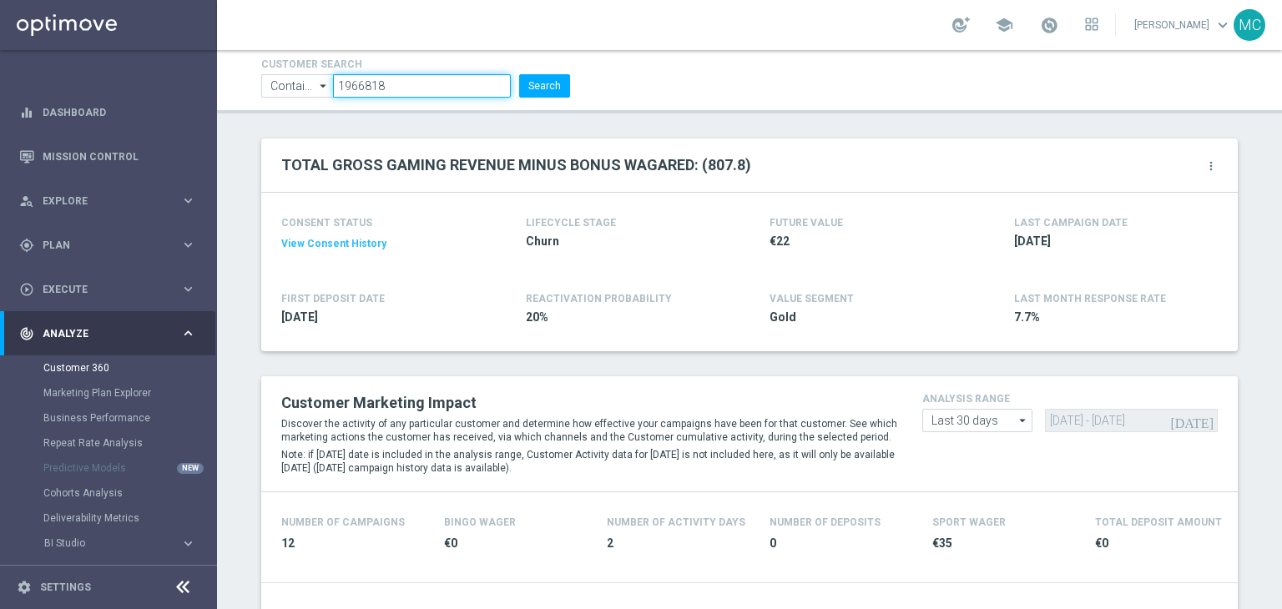
click at [429, 88] on input "1966818" at bounding box center [422, 85] width 178 height 23
click at [331, 161] on h2 "TOTAL GROSS GAMING REVENUE MINUS BONUS WAGARED: (807.8)" at bounding box center [516, 165] width 470 height 20
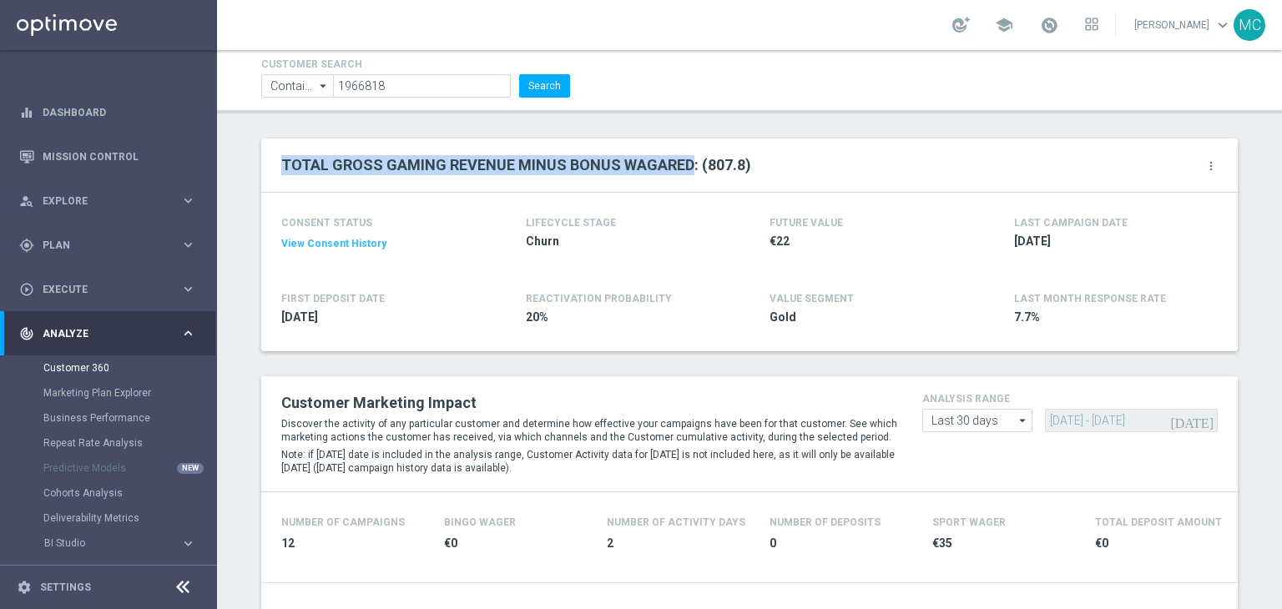
drag, startPoint x: 277, startPoint y: 162, endPoint x: 679, endPoint y: 168, distance: 402.2
click at [679, 168] on h2 "TOTAL GROSS GAMING REVENUE MINUS BONUS WAGARED: (807.8)" at bounding box center [516, 165] width 470 height 20
copy h2 "TOTAL GROSS GAMING REVENUE MINUS BONUS WAGARED"
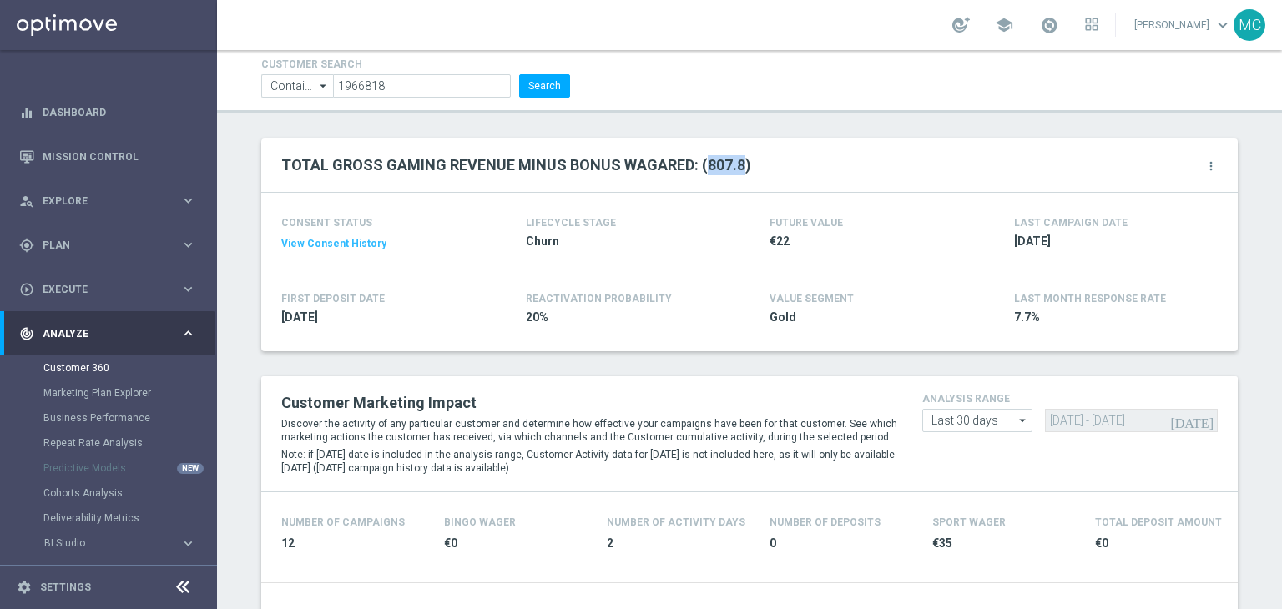
drag, startPoint x: 701, startPoint y: 166, endPoint x: 734, endPoint y: 168, distance: 33.4
click at [734, 168] on h2 "TOTAL GROSS GAMING REVENUE MINUS BONUS WAGARED: (807.8)" at bounding box center [516, 165] width 470 height 20
copy h2 "807.8"
click at [467, 164] on h2 "TOTAL GROSS GAMING REVENUE MINUS BONUS WAGARED: (807.8)" at bounding box center [516, 165] width 470 height 20
click at [1204, 168] on icon "more_vert" at bounding box center [1210, 165] width 13 height 13
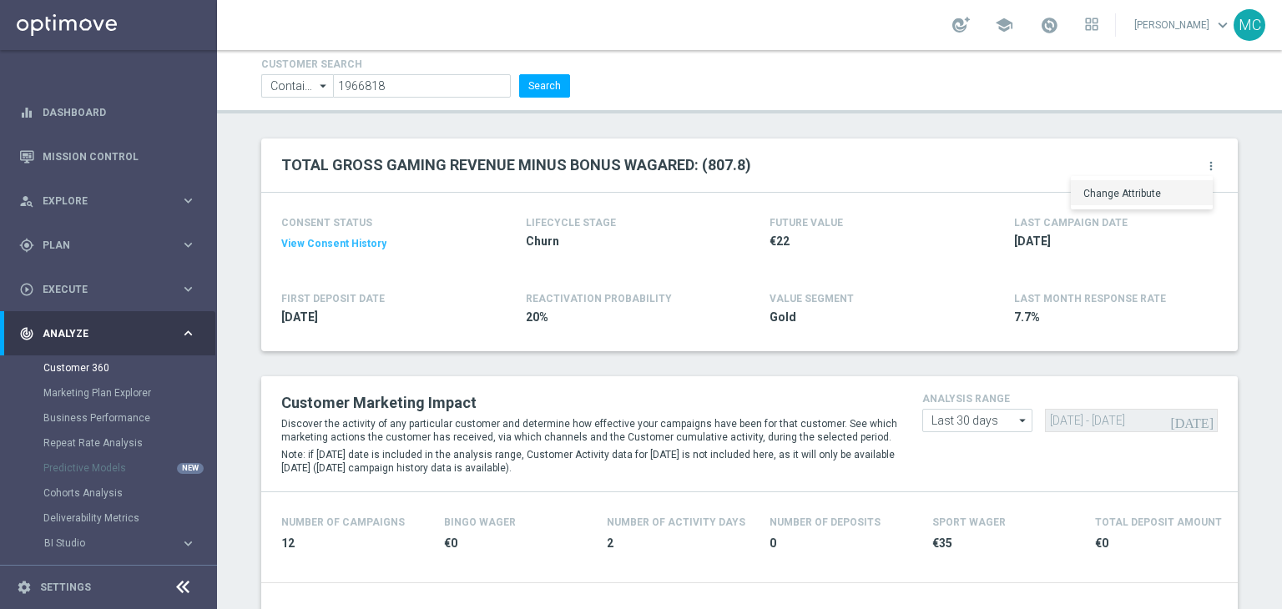
click at [1141, 188] on span "Change Attribute" at bounding box center [1122, 194] width 78 height 12
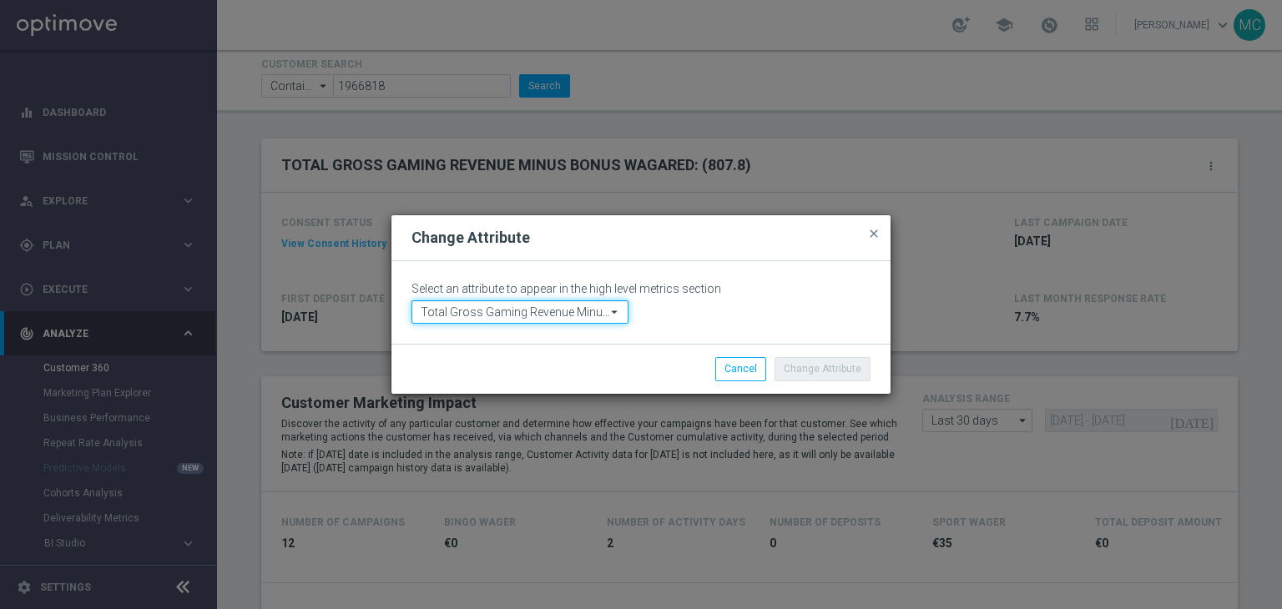
click at [605, 317] on input "Total Gross Gaming Revenue Minus Bonus Wagared" at bounding box center [519, 311] width 217 height 23
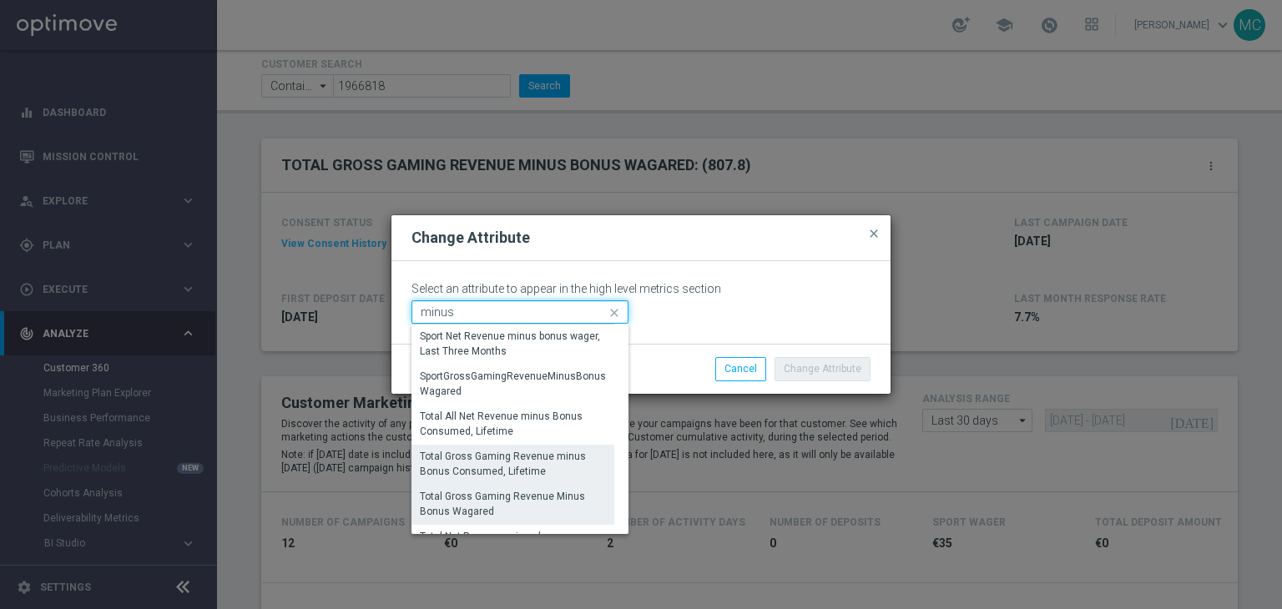
scroll to position [70, 0]
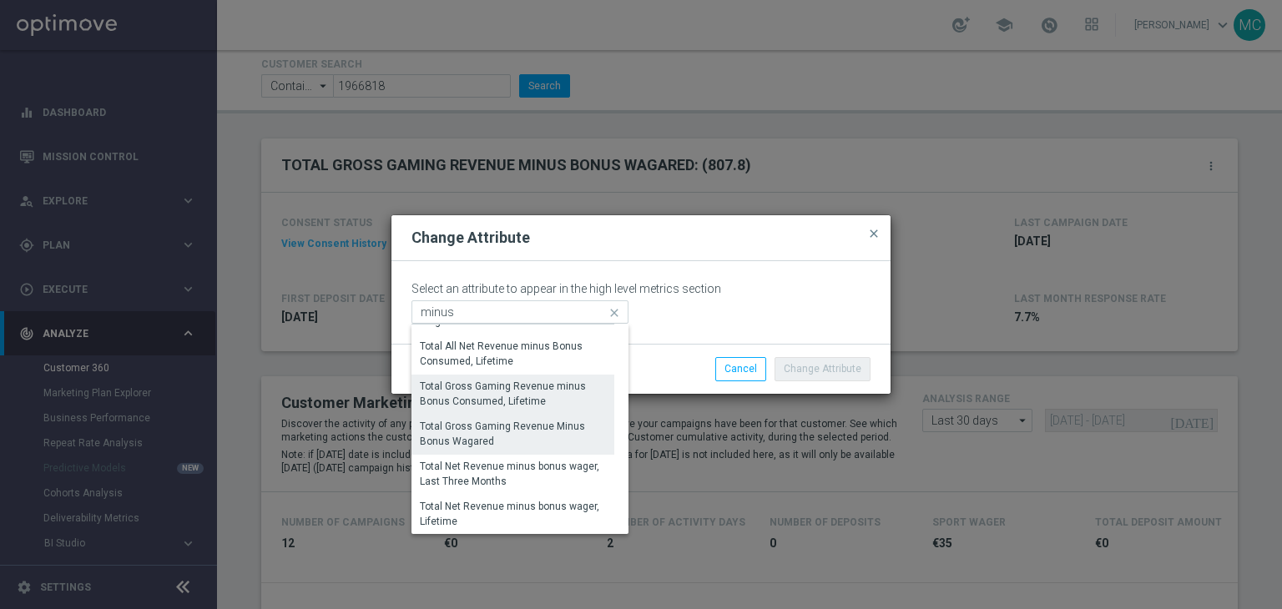
click at [548, 393] on div "Total Gross Gaming Revenue minus Bonus Consumed, Lifetime" at bounding box center [513, 394] width 186 height 30
type input "Total Gross Gaming Revenue minus Bonus Consumed, Lifetime"
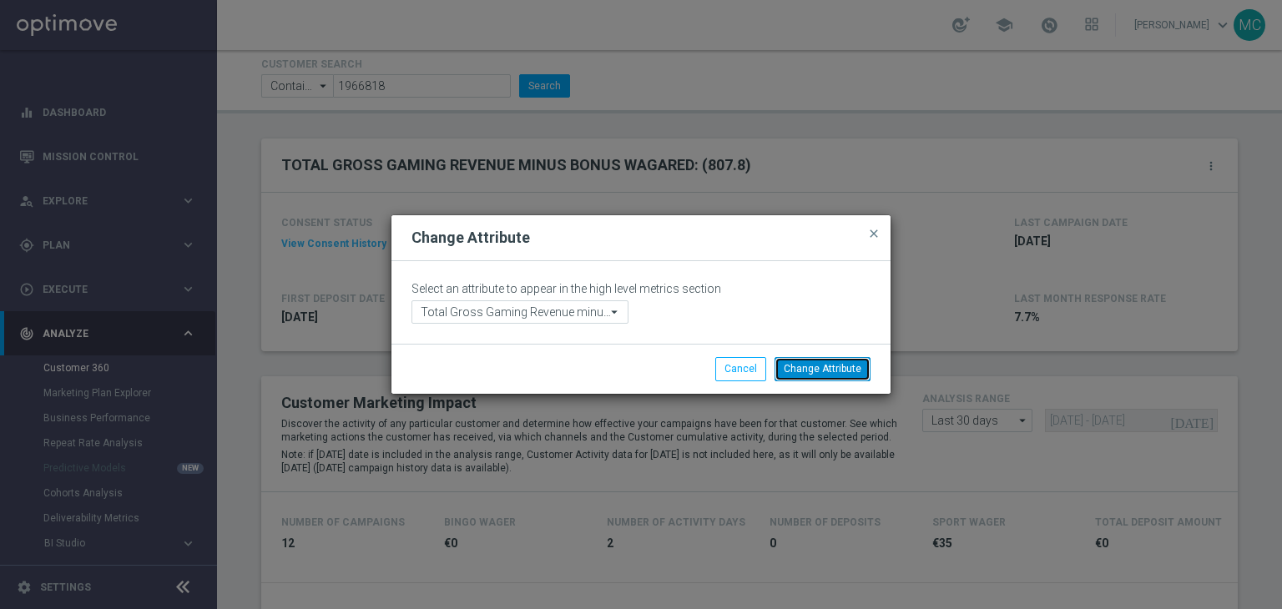
click at [803, 380] on button "Change Attribute" at bounding box center [822, 368] width 96 height 23
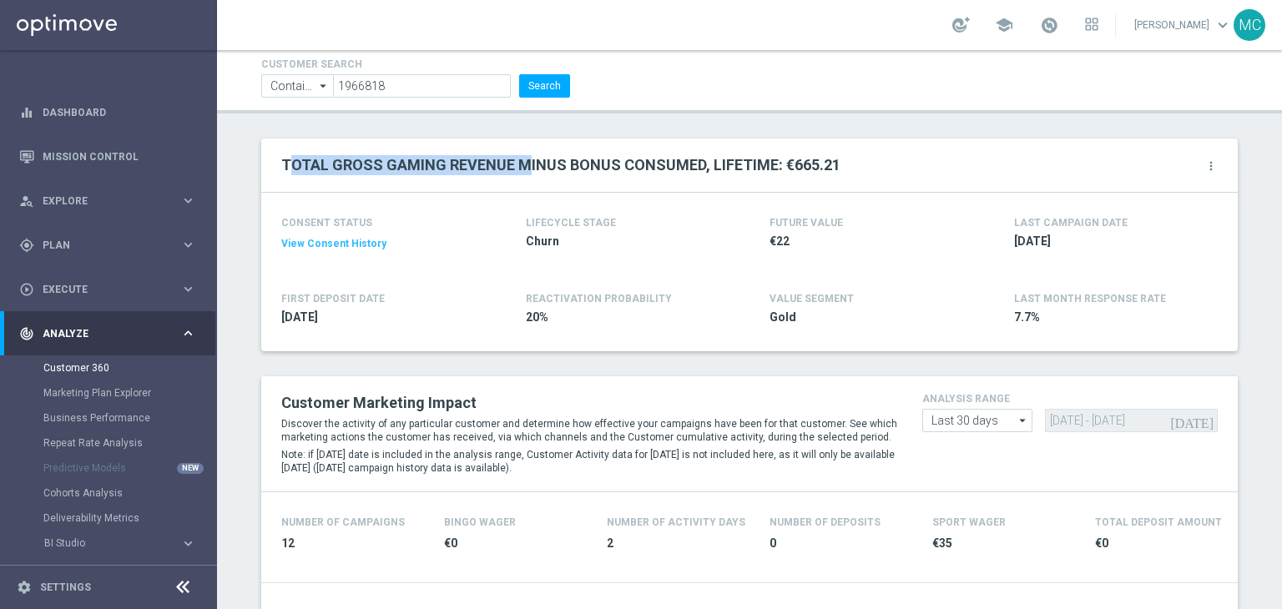
drag, startPoint x: 280, startPoint y: 160, endPoint x: 519, endPoint y: 172, distance: 239.8
click at [519, 172] on h2 "TOTAL GROSS GAMING REVENUE MINUS BONUS CONSUMED, LIFETIME: €665.21" at bounding box center [560, 165] width 559 height 20
drag, startPoint x: 277, startPoint y: 161, endPoint x: 763, endPoint y: 169, distance: 485.7
click at [763, 169] on h2 "TOTAL GROSS GAMING REVENUE MINUS BONUS CONSUMED, LIFETIME: €665.21" at bounding box center [560, 165] width 559 height 20
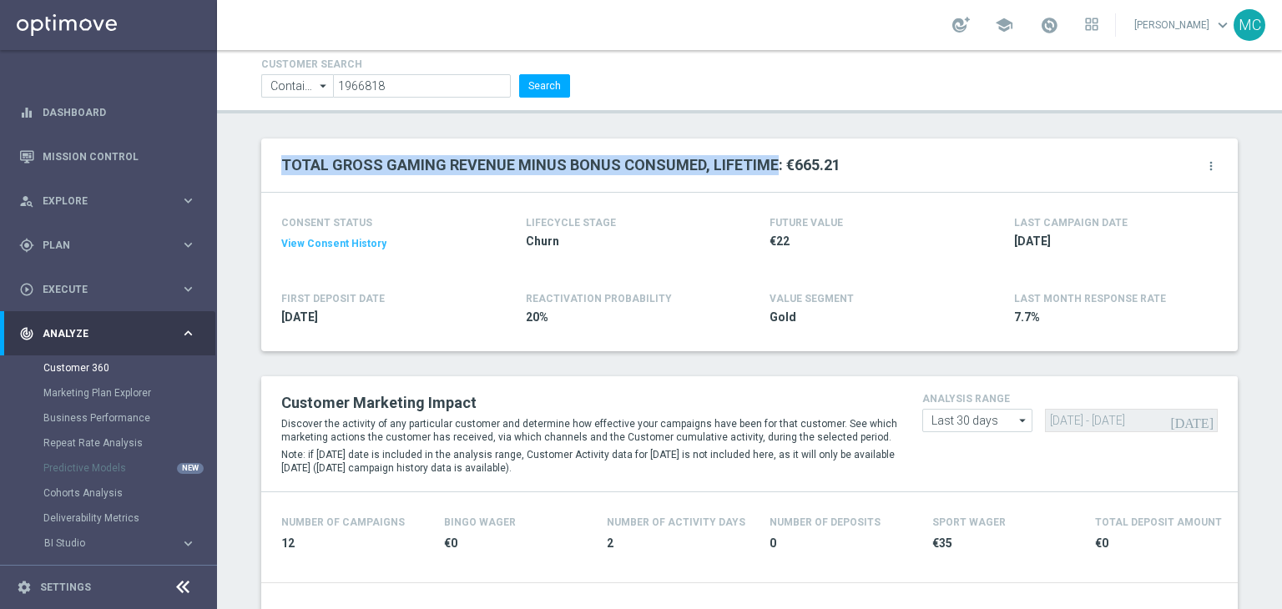
copy h2 "TOTAL GROSS GAMING REVENUE MINUS BONUS CONSUMED, LIFETIME"
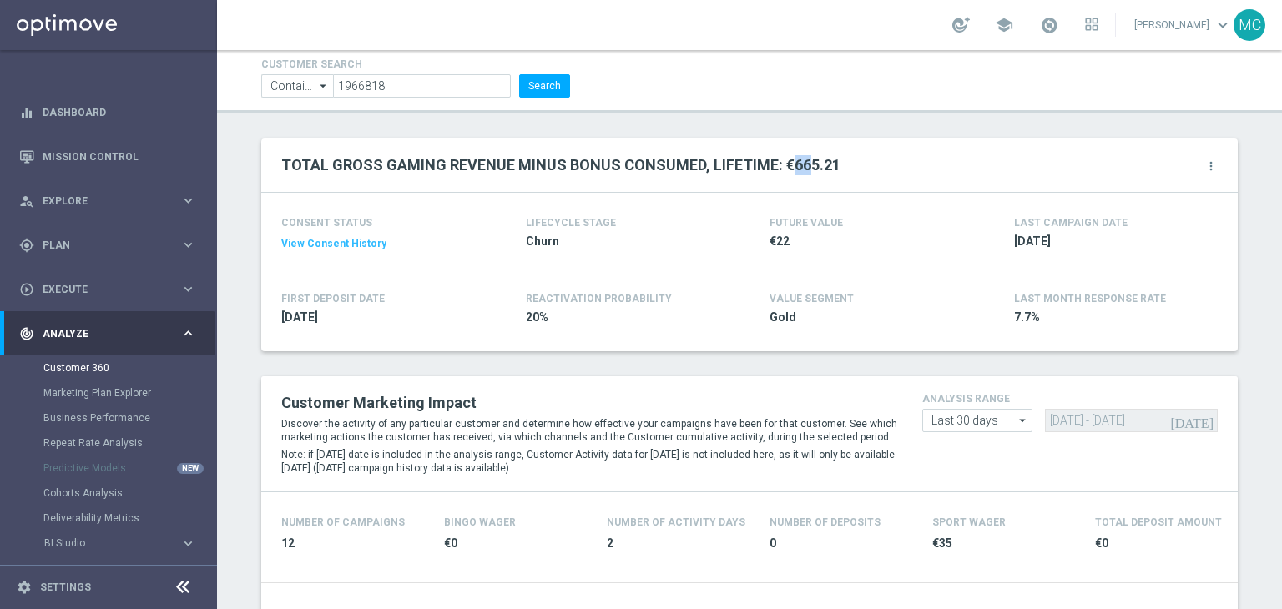
drag, startPoint x: 782, startPoint y: 164, endPoint x: 801, endPoint y: 164, distance: 19.2
click at [801, 164] on h2 "TOTAL GROSS GAMING REVENUE MINUS BONUS CONSUMED, LIFETIME: €665.21" at bounding box center [560, 165] width 559 height 20
drag, startPoint x: 827, startPoint y: 164, endPoint x: 774, endPoint y: 160, distance: 52.7
click at [774, 160] on h2 "TOTAL GROSS GAMING REVENUE MINUS BONUS CONSUMED, LIFETIME: €665.21" at bounding box center [560, 165] width 559 height 20
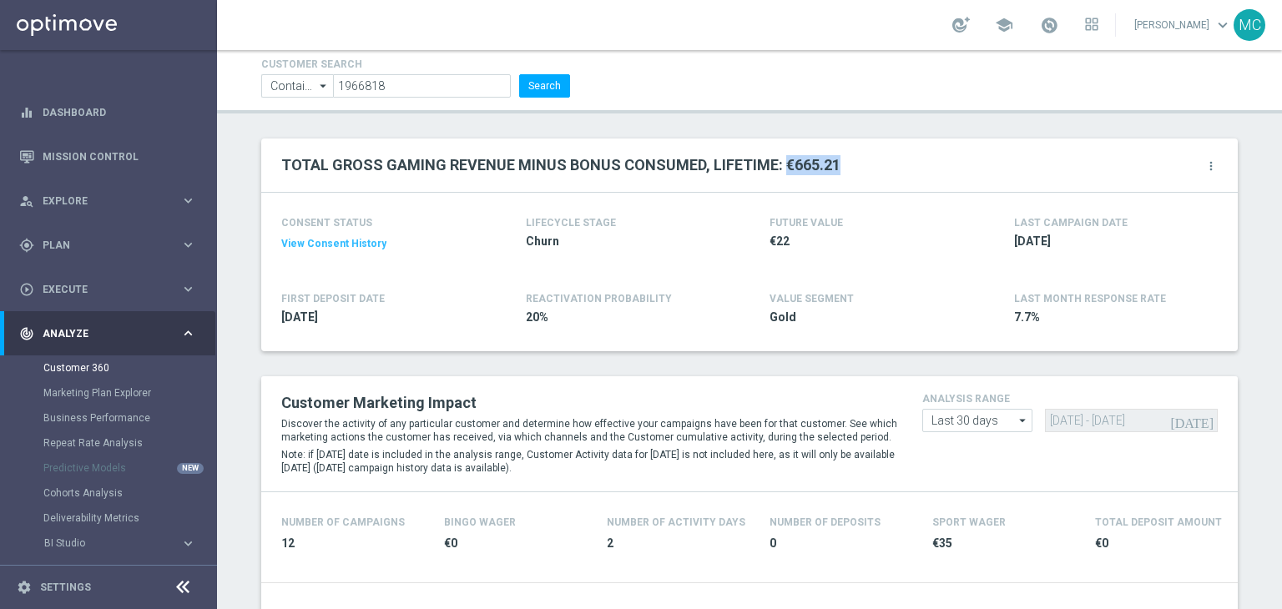
copy h2 "€665.21"
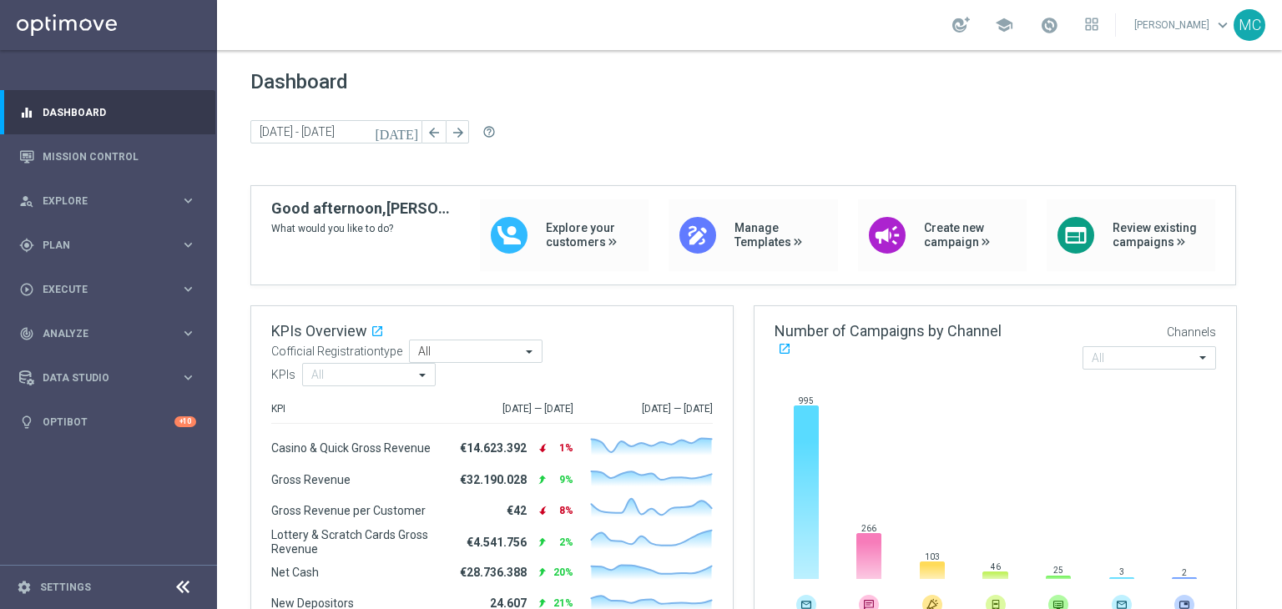
click at [103, 296] on div "play_circle_outline Execute" at bounding box center [99, 289] width 161 height 15
click at [107, 249] on span "Plan" at bounding box center [112, 245] width 138 height 10
click at [87, 278] on link "Target Groups" at bounding box center [108, 279] width 130 height 13
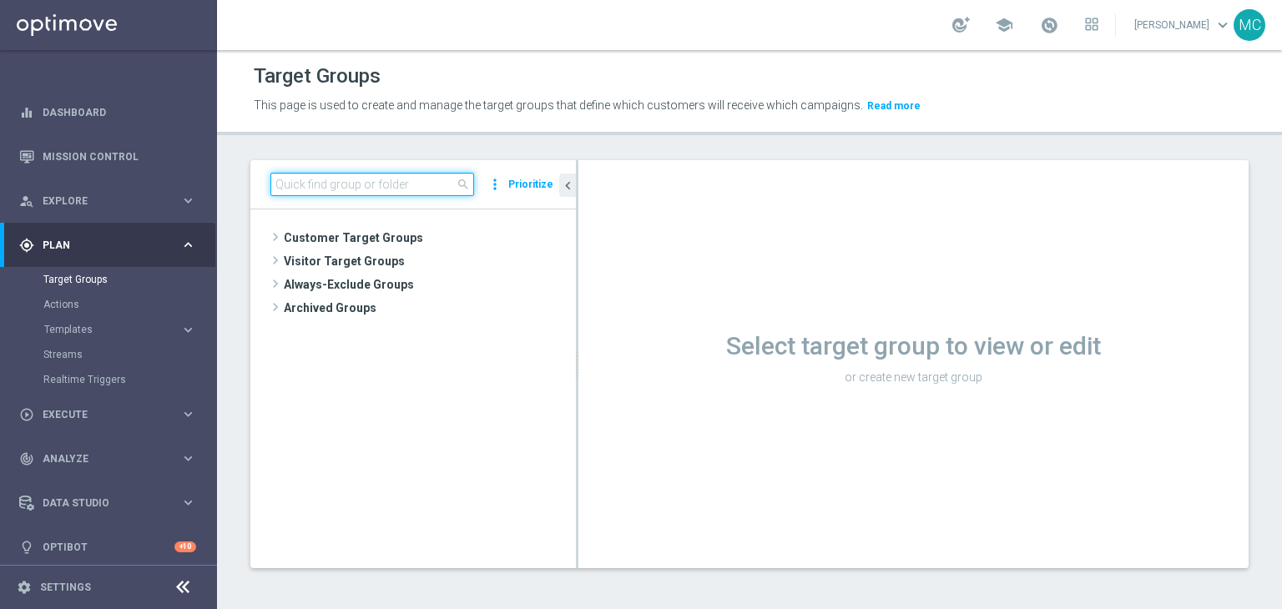
click at [406, 183] on input at bounding box center [372, 184] width 204 height 23
paste input "Churn 0-12M Talent ggr nb > 500 1st Casino lftime"
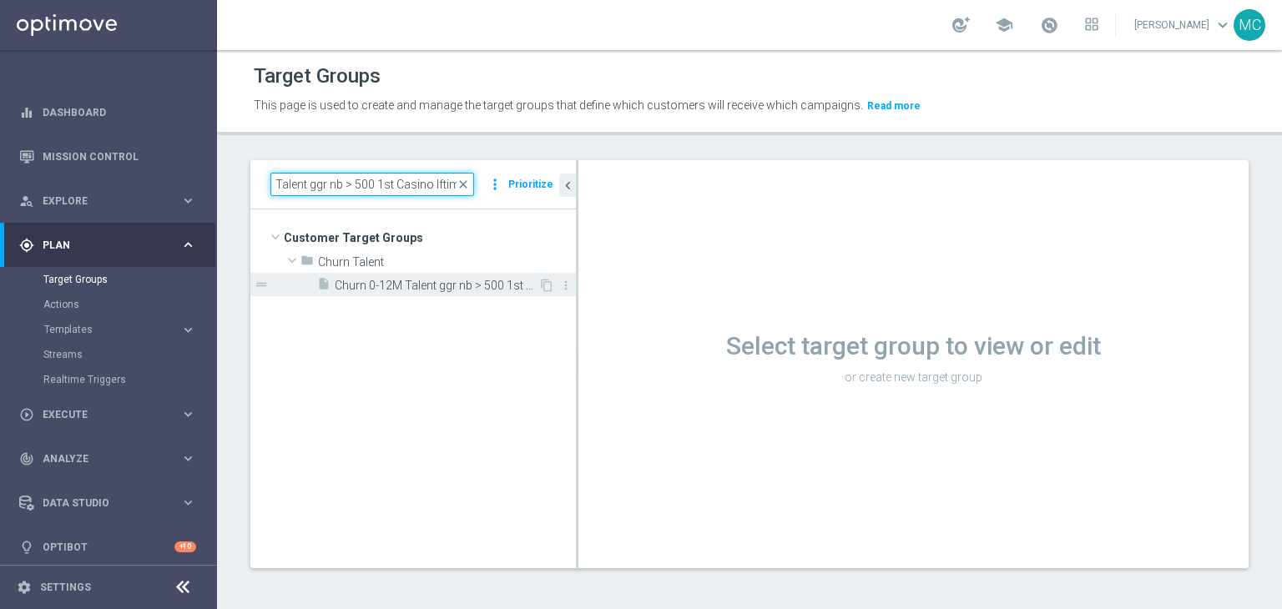
type input "Churn 0-12M Talent ggr nb > 500 1st Casino lftime"
click at [436, 288] on span "Churn 0-12M Talent ggr nb > 500 1st Casino lftime" at bounding box center [437, 286] width 204 height 14
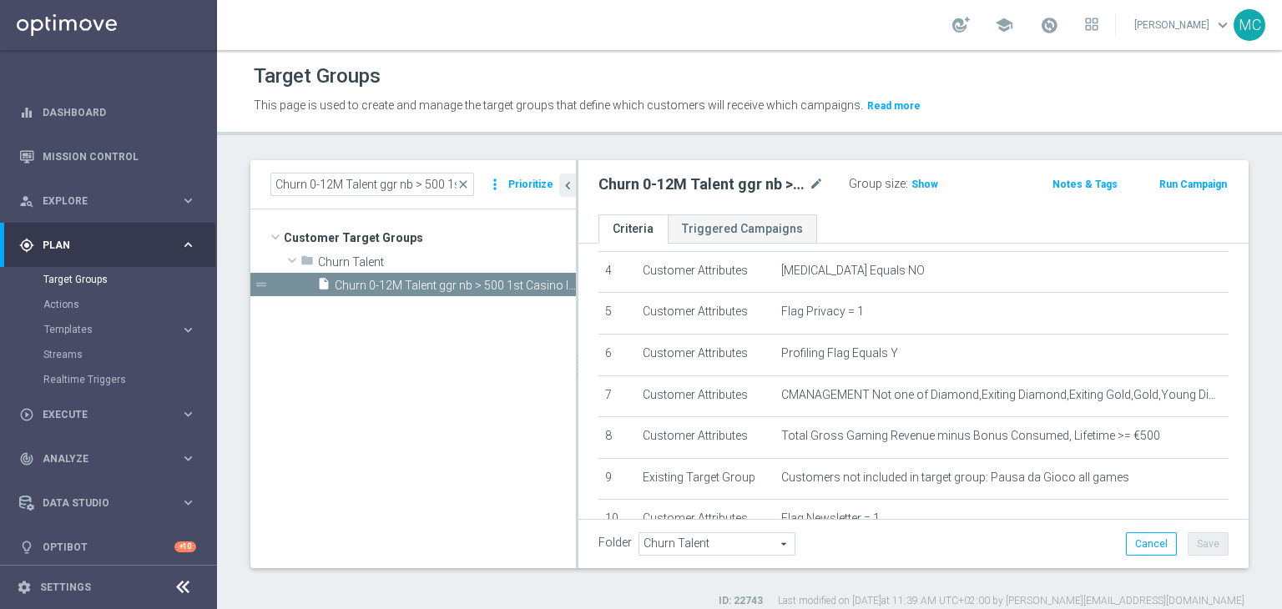
scroll to position [176, 0]
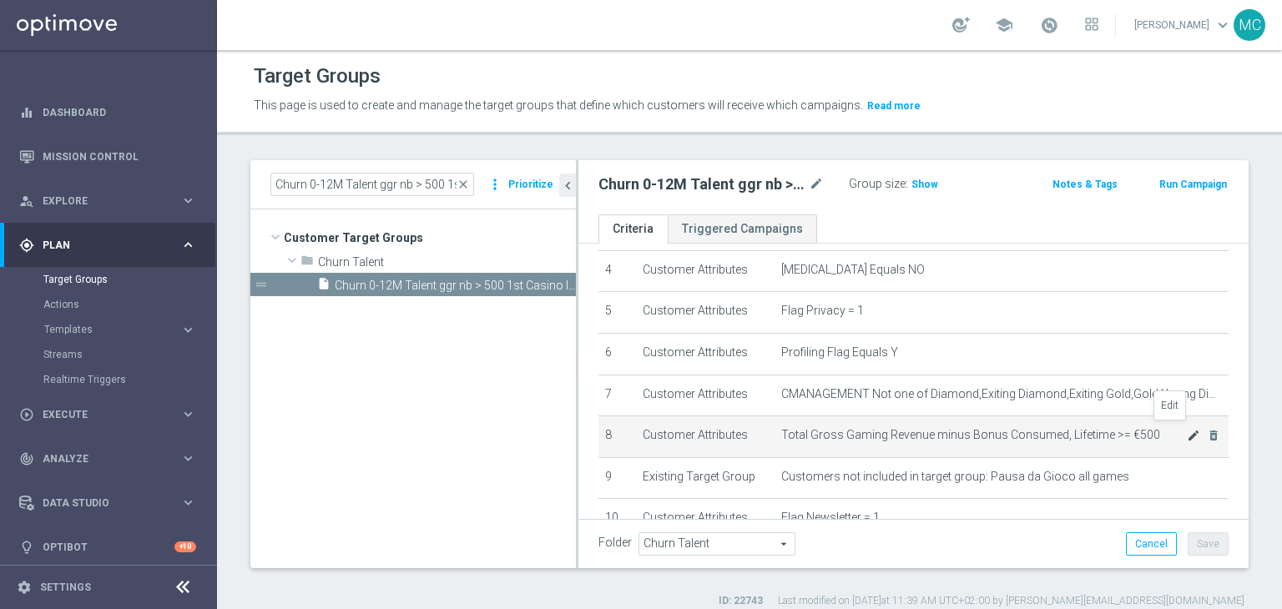
click at [1187, 431] on icon "mode_edit" at bounding box center [1193, 435] width 13 height 13
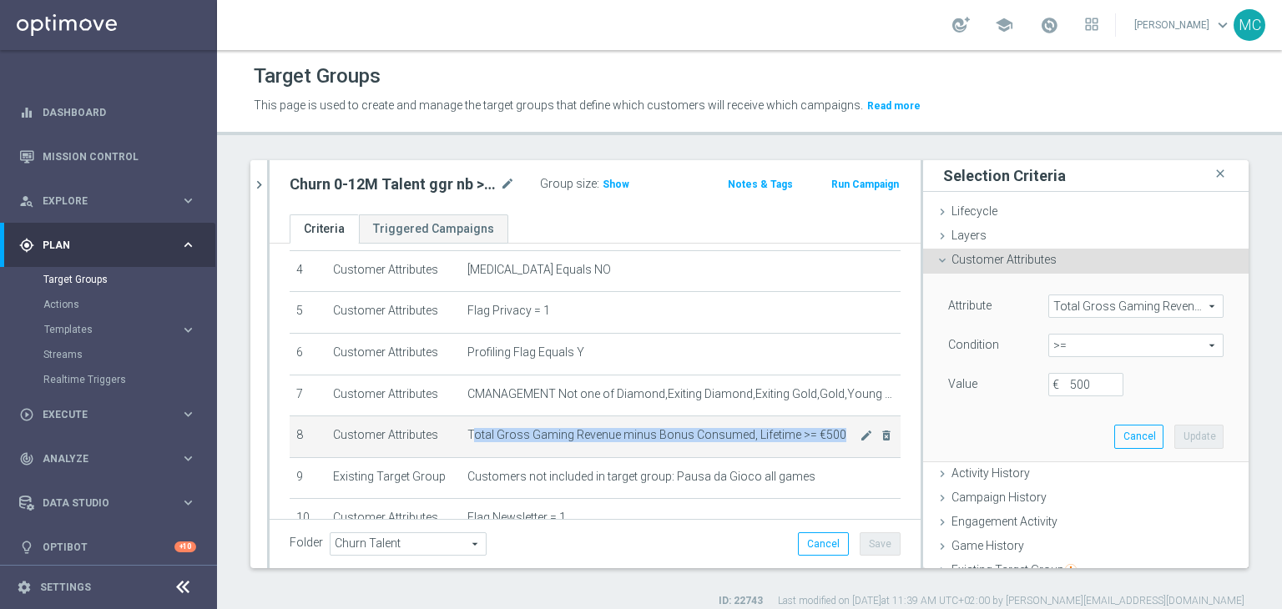
drag, startPoint x: 464, startPoint y: 428, endPoint x: 650, endPoint y: 436, distance: 186.3
click at [650, 436] on td "Total Gross Gaming Revenue minus Bonus Consumed, Lifetime >= €500 mode_edit del…" at bounding box center [681, 437] width 440 height 42
drag, startPoint x: 461, startPoint y: 428, endPoint x: 830, endPoint y: 428, distance: 368.8
click at [830, 428] on span "Total Gross Gaming Revenue minus Bonus Consumed, Lifetime >= €500" at bounding box center [663, 435] width 392 height 14
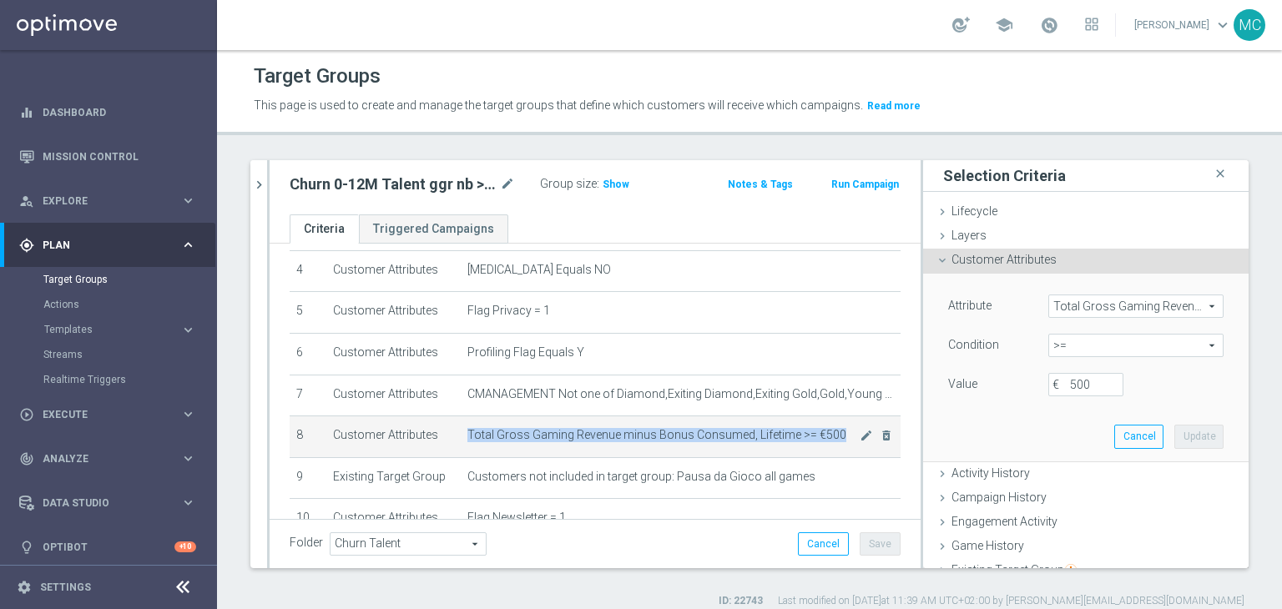
copy span "Total Gross Gaming Revenue minus Bonus Consumed, Lifetime >= €500"
